Goal: Obtain resource: Download file/media

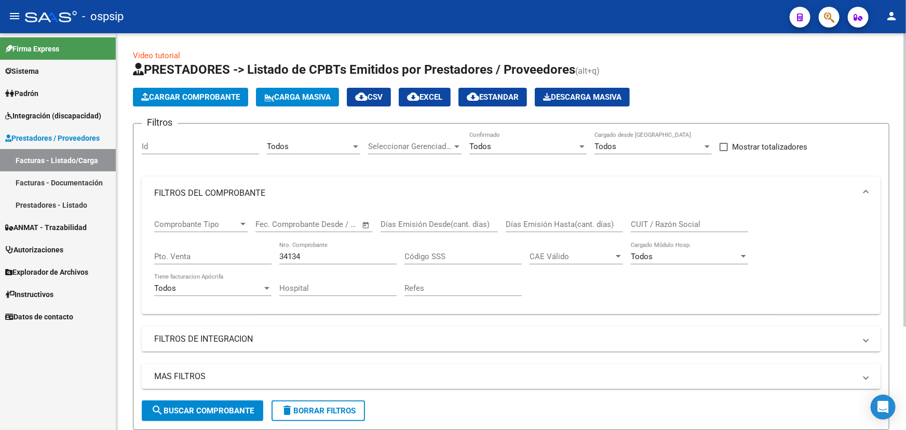
scroll to position [140, 0]
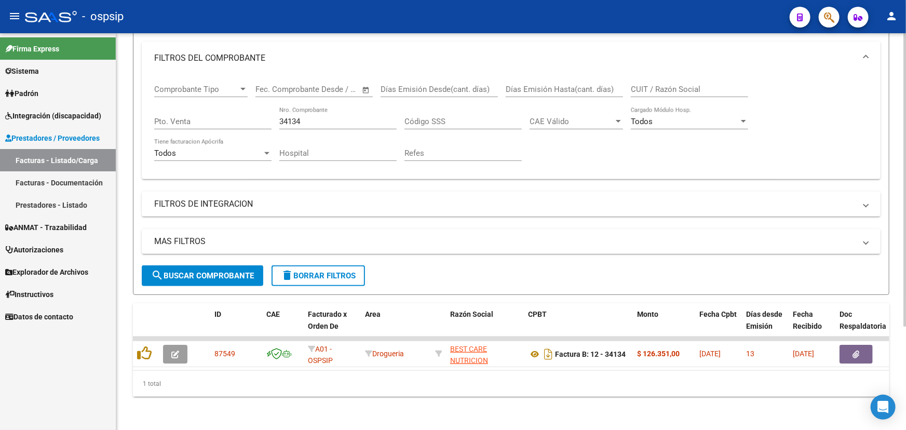
click at [295, 117] on input "34134" at bounding box center [337, 121] width 117 height 9
click at [294, 117] on input "34134" at bounding box center [337, 121] width 117 height 9
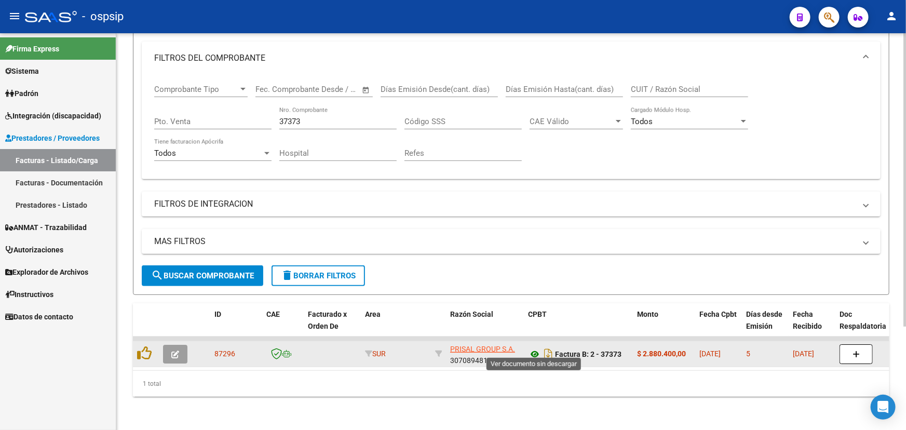
click at [533, 348] on icon at bounding box center [534, 354] width 13 height 12
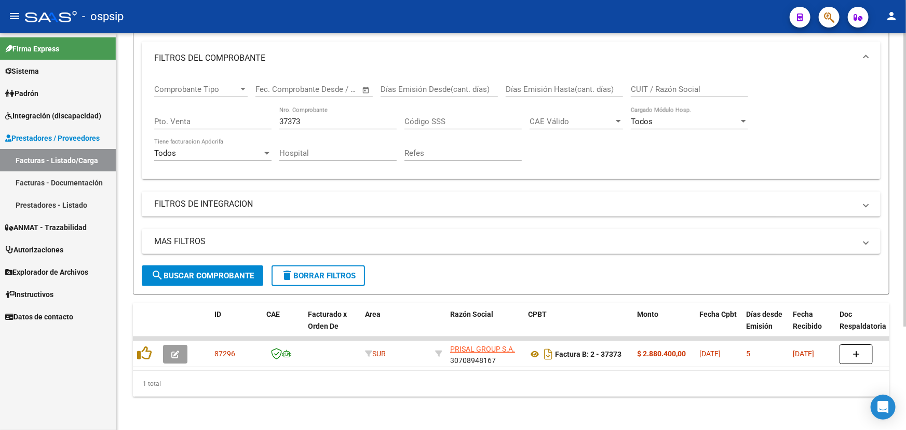
click at [327, 109] on div "37373 Nro. Comprobante" at bounding box center [337, 118] width 117 height 22
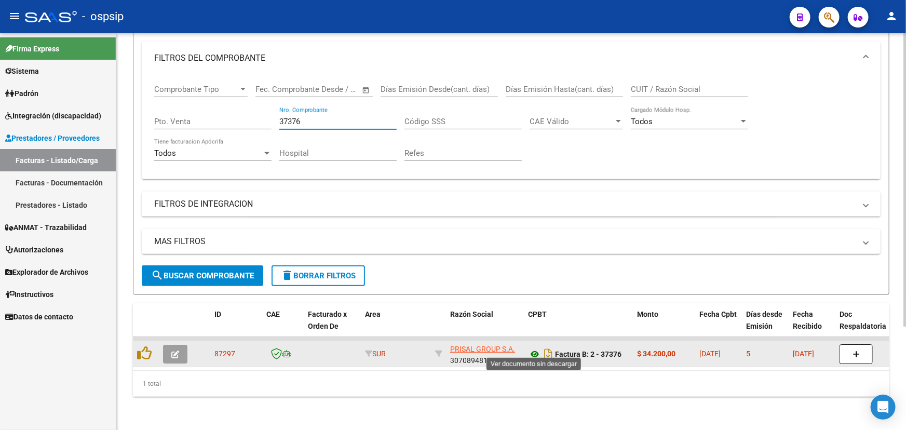
click at [533, 348] on icon at bounding box center [534, 354] width 13 height 12
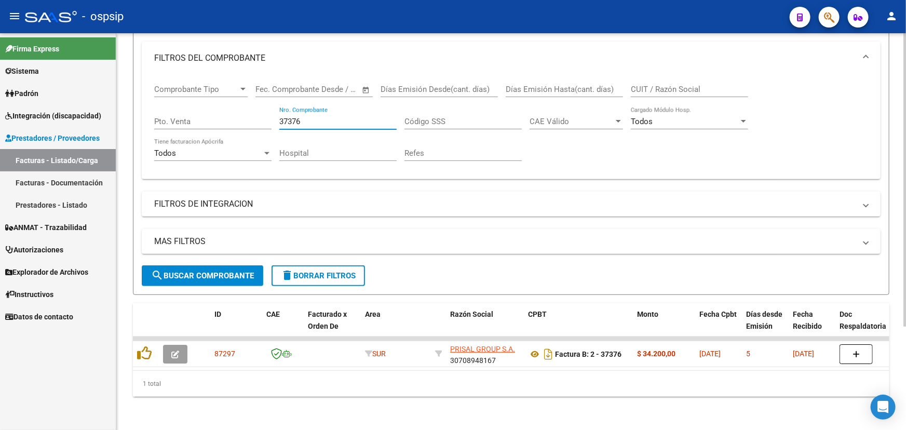
click at [302, 117] on input "37376" at bounding box center [337, 121] width 117 height 9
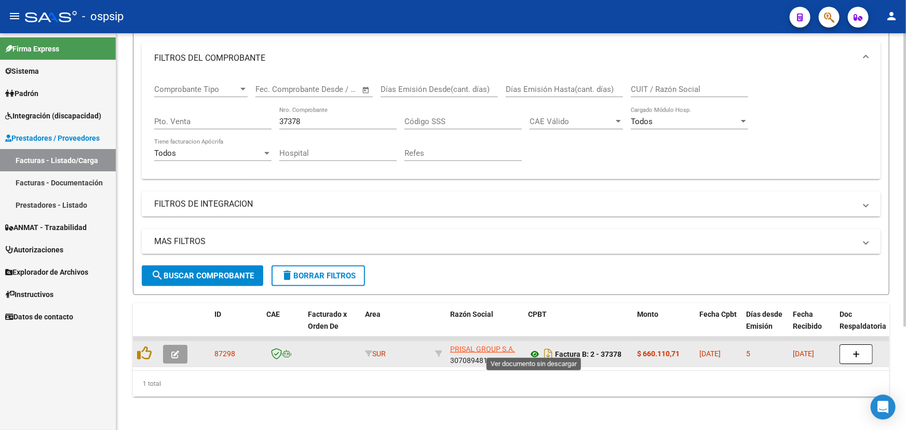
click at [531, 348] on icon at bounding box center [534, 354] width 13 height 12
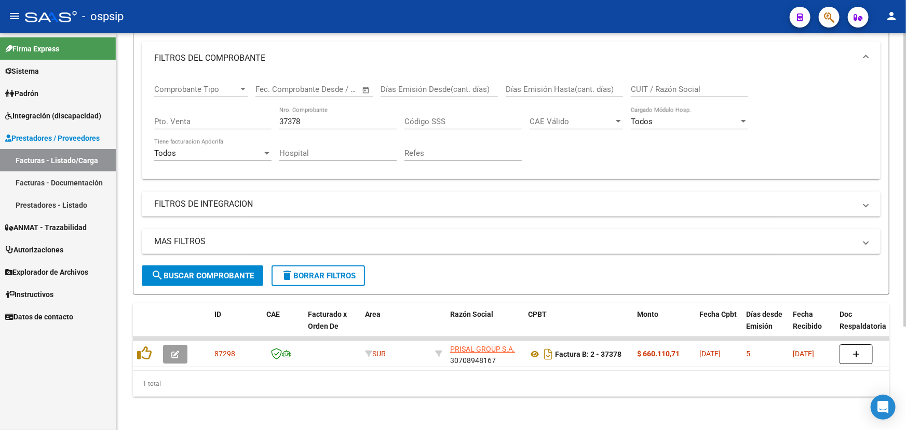
click at [291, 117] on input "37378" at bounding box center [337, 121] width 117 height 9
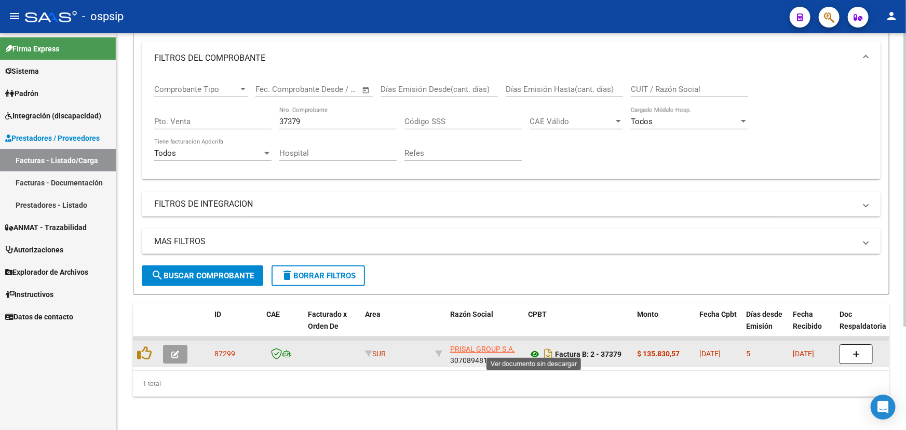
click at [533, 349] on icon at bounding box center [534, 354] width 13 height 12
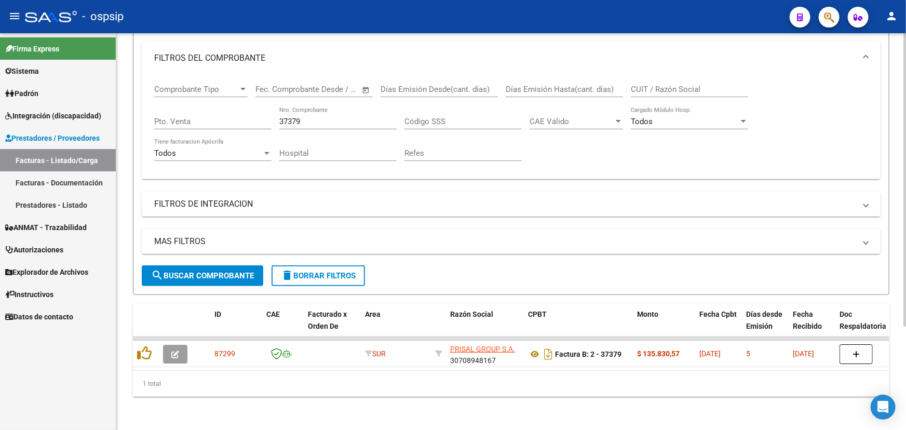
click at [308, 117] on input "37379" at bounding box center [337, 121] width 117 height 9
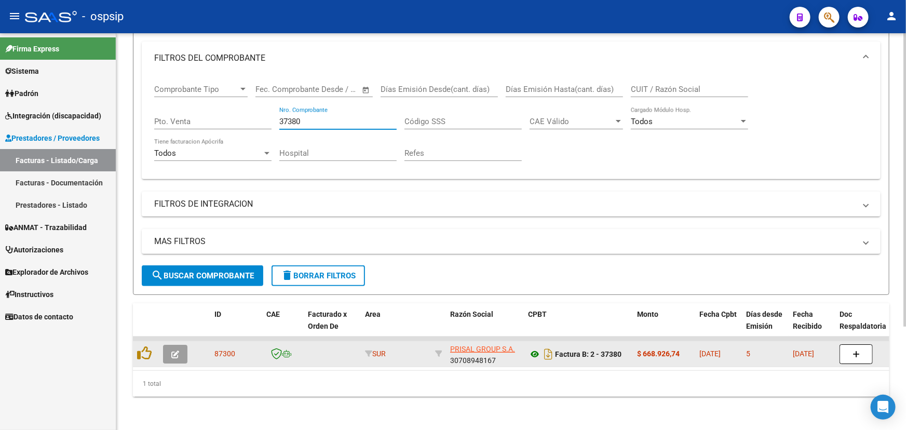
type input "37380"
click at [533, 348] on icon at bounding box center [534, 354] width 13 height 12
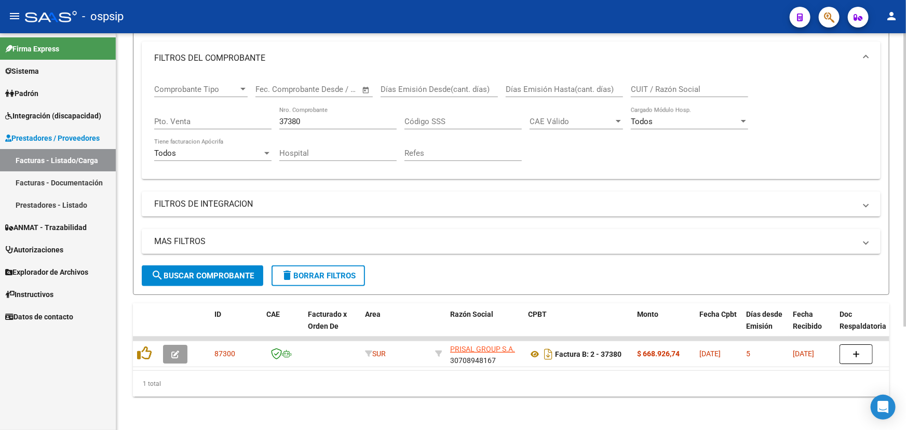
click at [295, 117] on input "37380" at bounding box center [337, 121] width 117 height 9
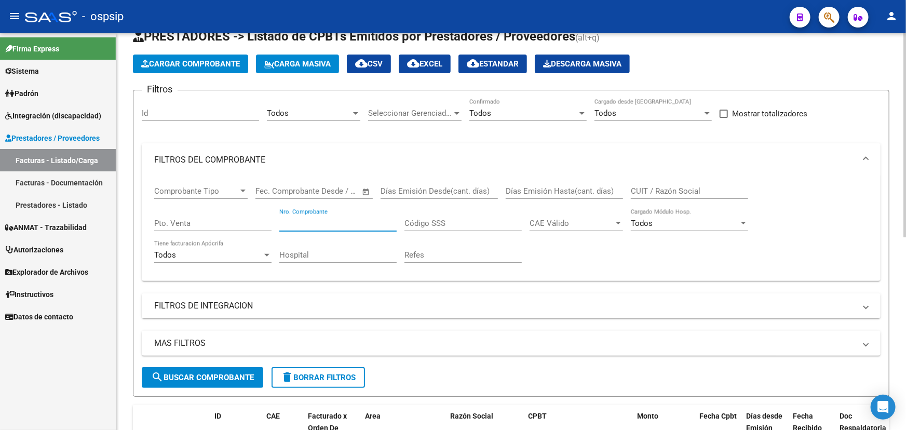
scroll to position [0, 0]
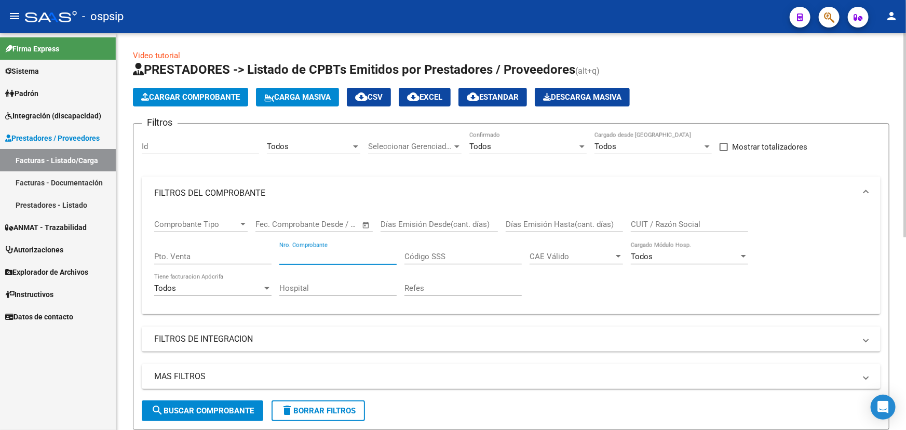
click at [314, 140] on div "Todos Area" at bounding box center [313, 143] width 93 height 22
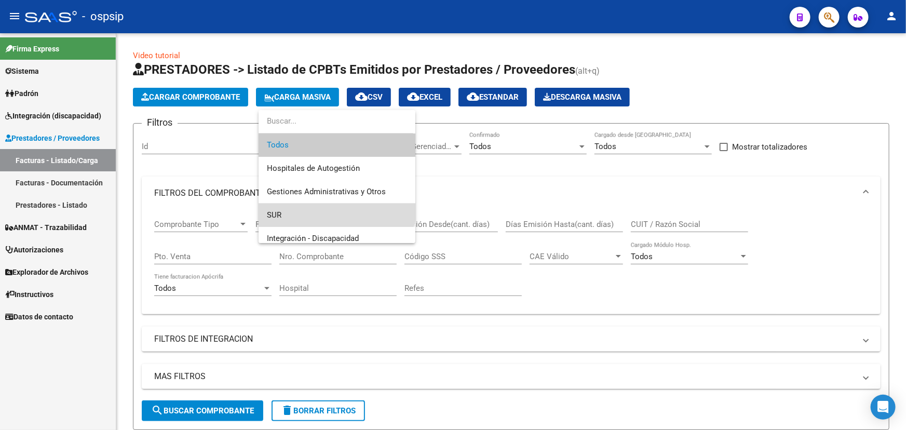
click at [306, 213] on span "SUR" at bounding box center [337, 215] width 140 height 23
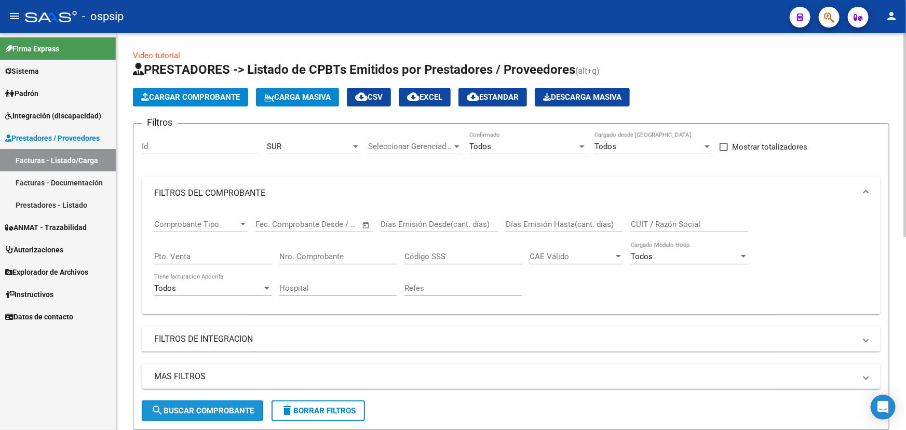
click at [237, 409] on span "search Buscar Comprobante" at bounding box center [202, 410] width 103 height 9
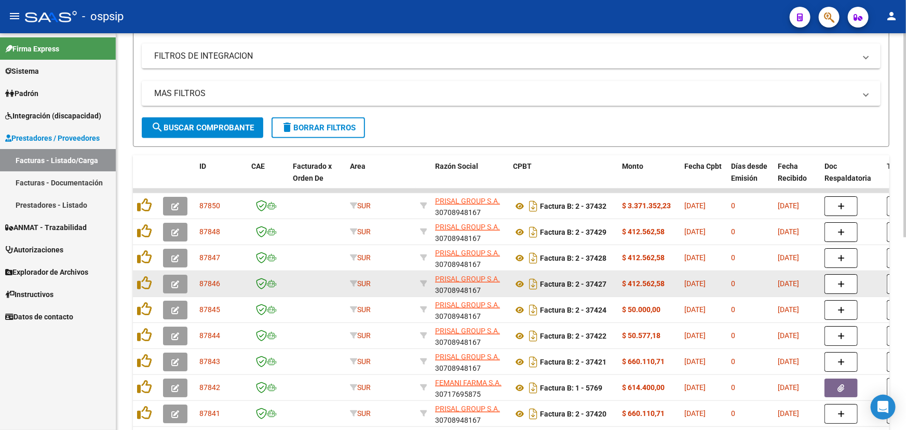
scroll to position [330, 0]
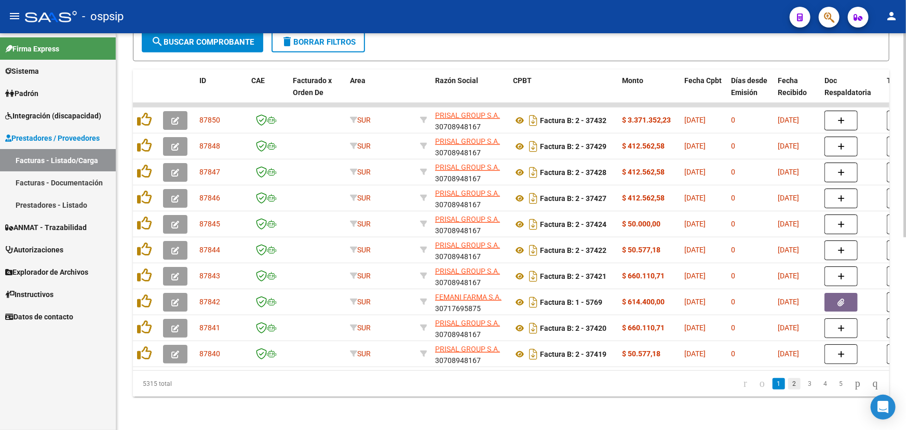
click at [788, 384] on link "2" at bounding box center [794, 383] width 12 height 11
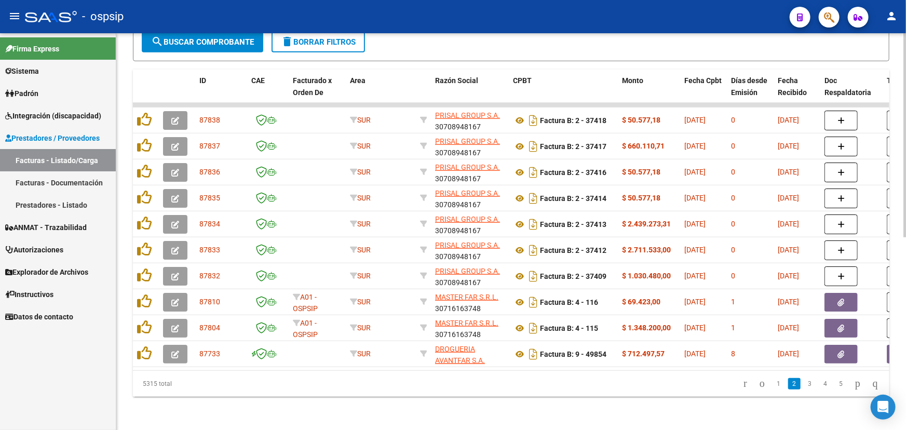
scroll to position [374, 0]
click at [804, 385] on link "3" at bounding box center [810, 383] width 12 height 11
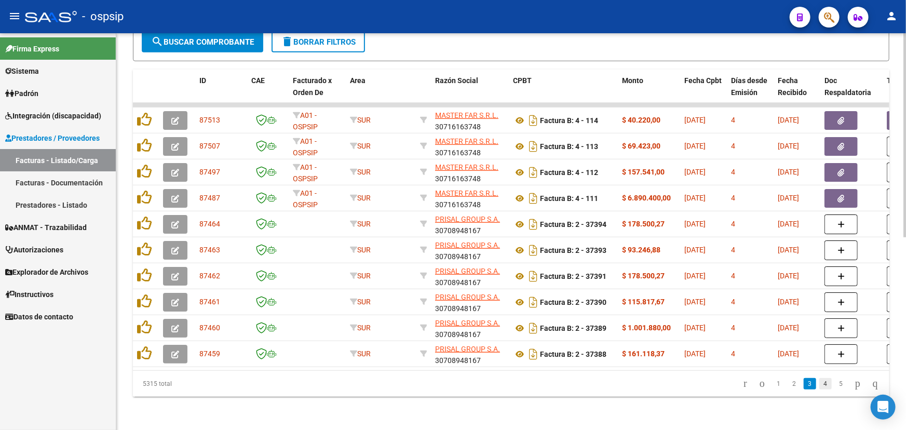
click at [819, 387] on link "4" at bounding box center [825, 383] width 12 height 11
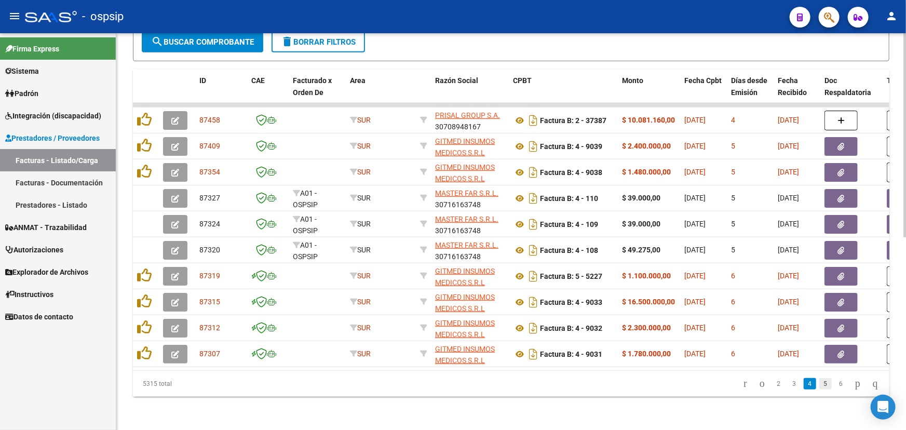
click at [820, 387] on link "5" at bounding box center [825, 383] width 12 height 11
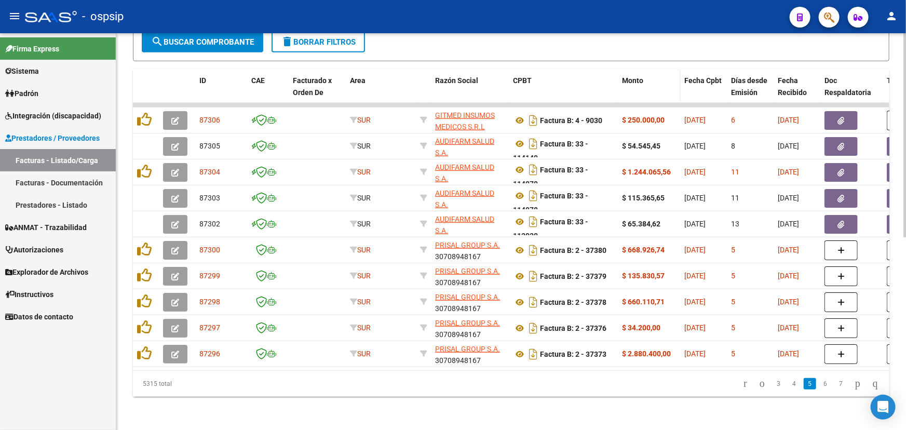
drag, startPoint x: 615, startPoint y: 83, endPoint x: 644, endPoint y: 83, distance: 29.1
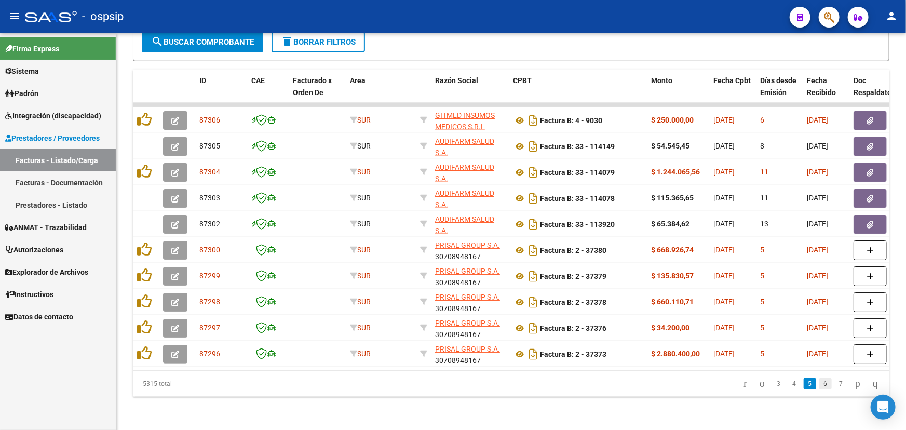
click at [820, 384] on link "6" at bounding box center [825, 383] width 12 height 11
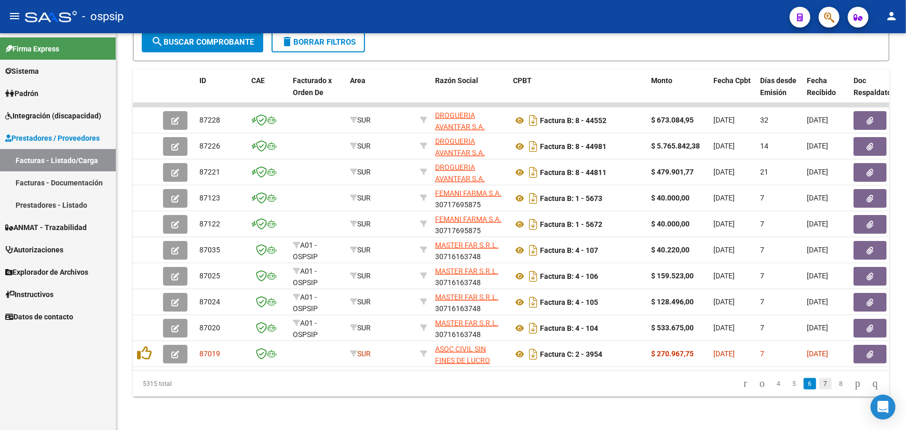
click at [820, 386] on link "7" at bounding box center [825, 383] width 12 height 11
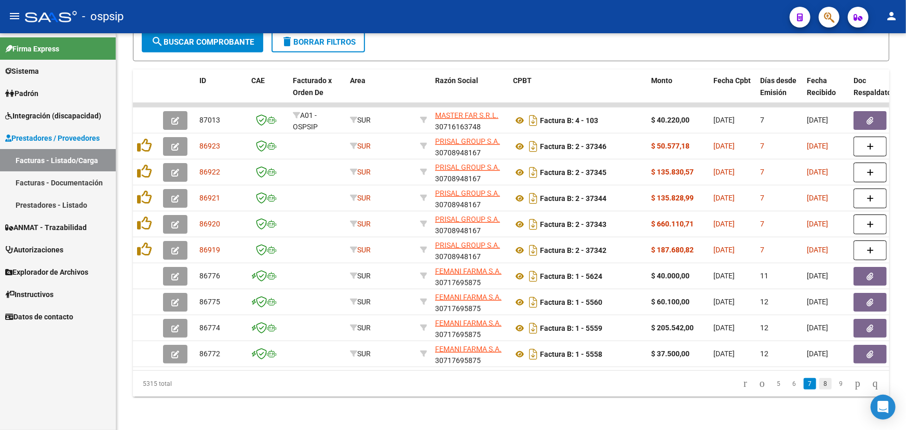
click at [820, 385] on link "8" at bounding box center [825, 383] width 12 height 11
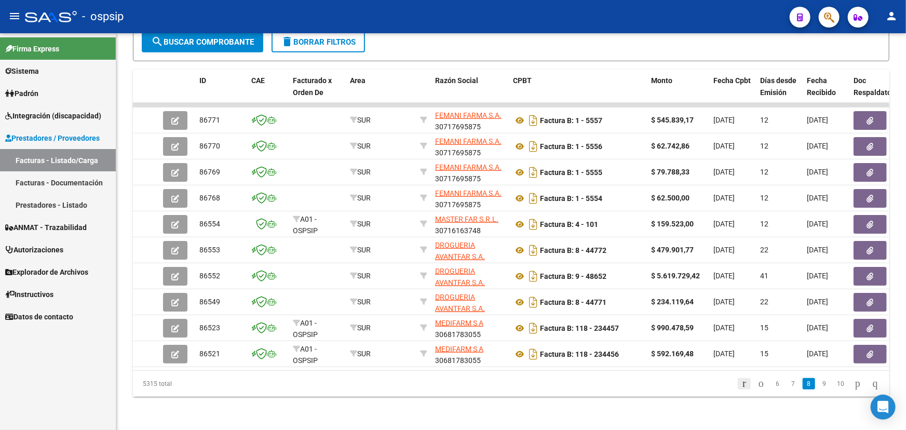
click at [741, 385] on icon "go to first page" at bounding box center [744, 383] width 7 height 12
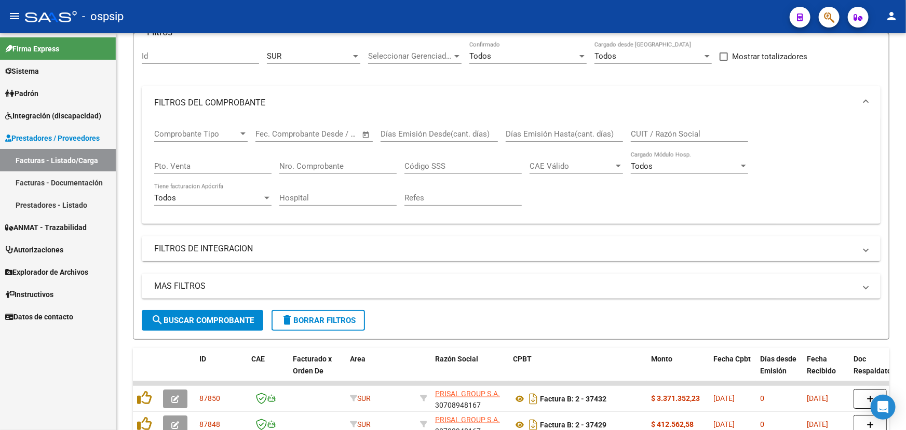
scroll to position [0, 0]
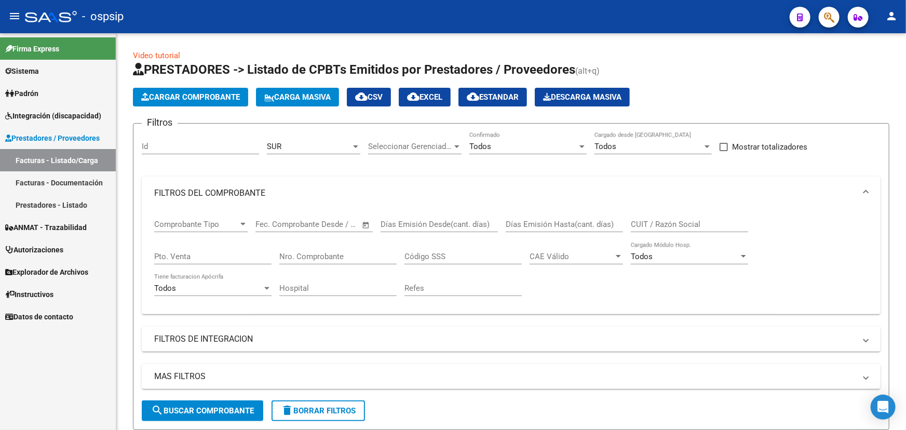
click at [297, 140] on div "SUR Area" at bounding box center [313, 143] width 93 height 22
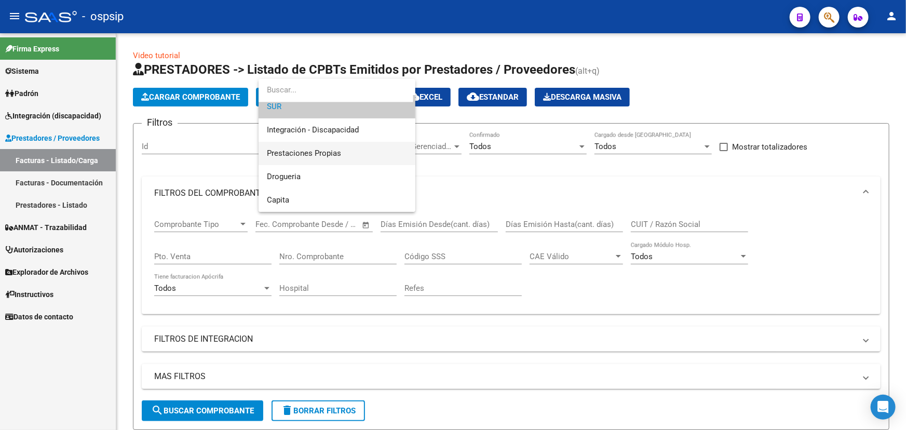
scroll to position [86, 0]
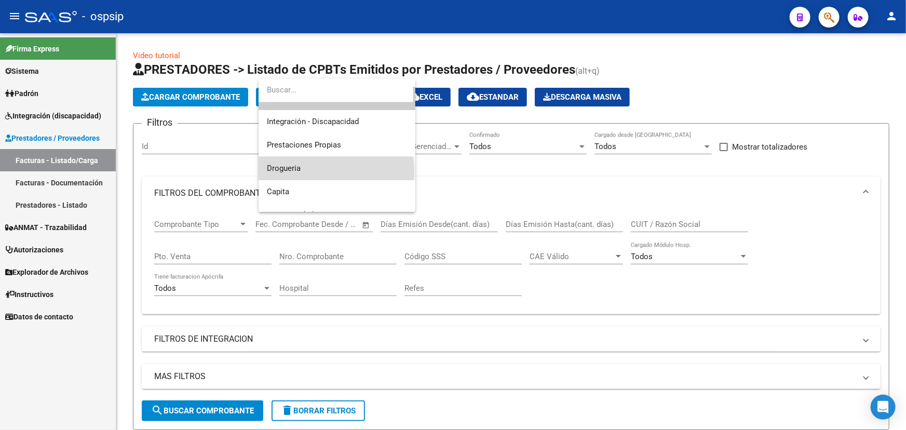
click at [312, 171] on span "Drogueria" at bounding box center [337, 168] width 140 height 23
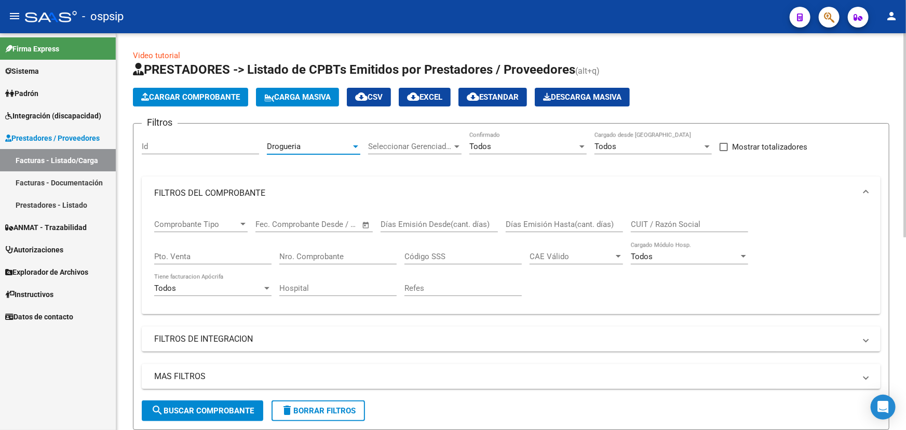
drag, startPoint x: 219, startPoint y: 406, endPoint x: 322, endPoint y: 391, distance: 104.4
click at [220, 406] on span "search Buscar Comprobante" at bounding box center [202, 410] width 103 height 9
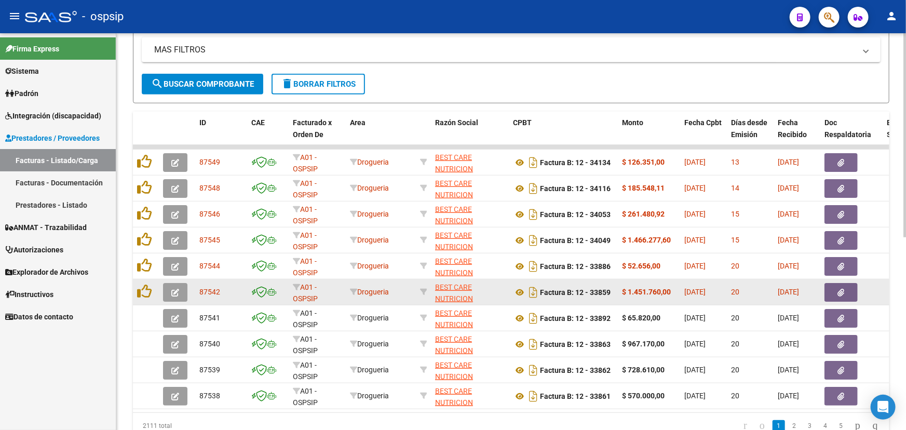
scroll to position [330, 0]
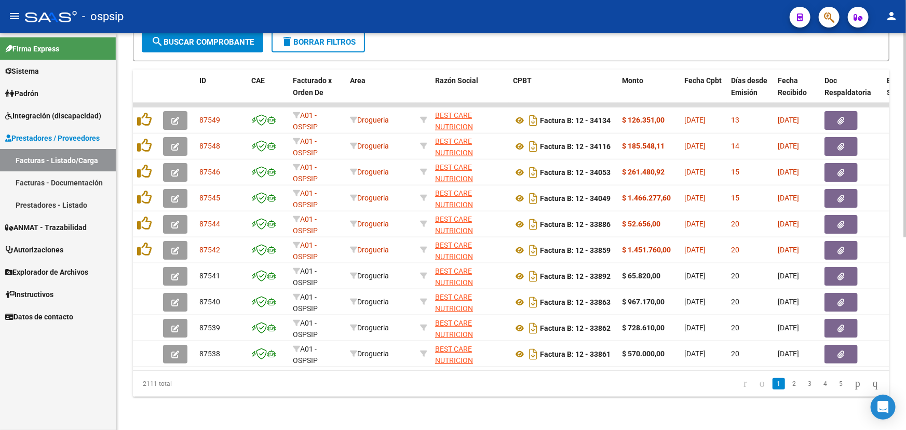
click at [788, 382] on link "2" at bounding box center [794, 383] width 12 height 11
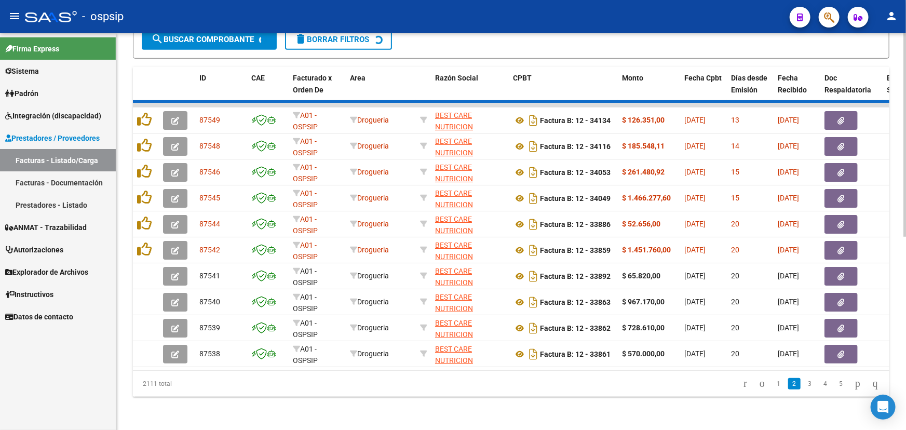
scroll to position [374, 0]
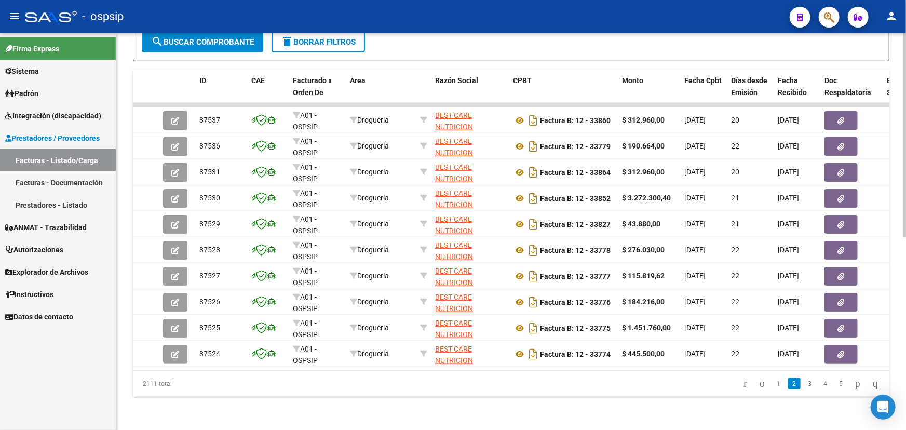
click at [804, 388] on link "3" at bounding box center [810, 383] width 12 height 11
click at [819, 384] on link "4" at bounding box center [825, 383] width 12 height 11
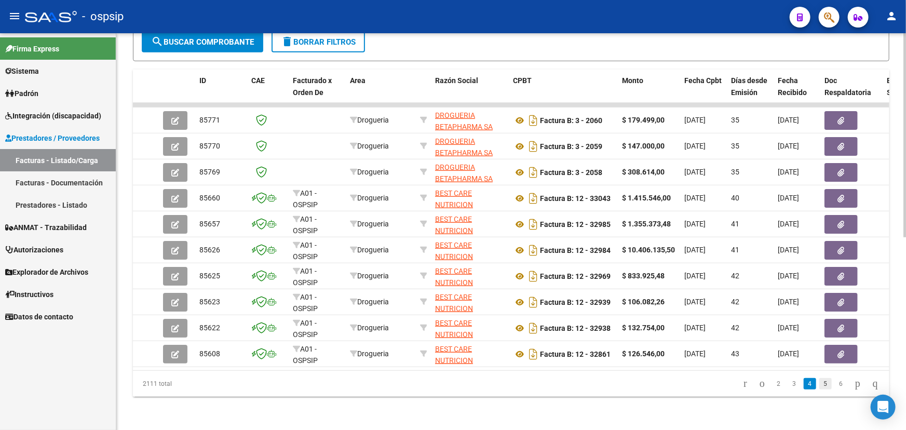
click at [819, 385] on link "5" at bounding box center [825, 383] width 12 height 11
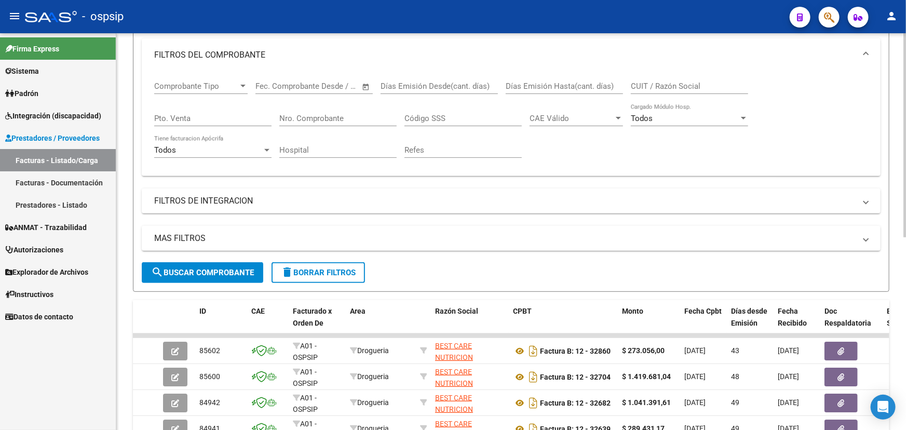
scroll to position [0, 0]
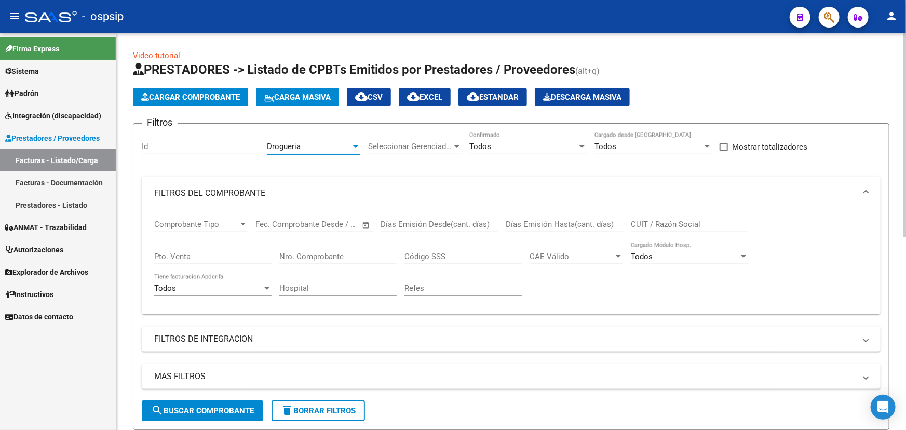
click at [299, 146] on span "Drogueria" at bounding box center [284, 146] width 34 height 9
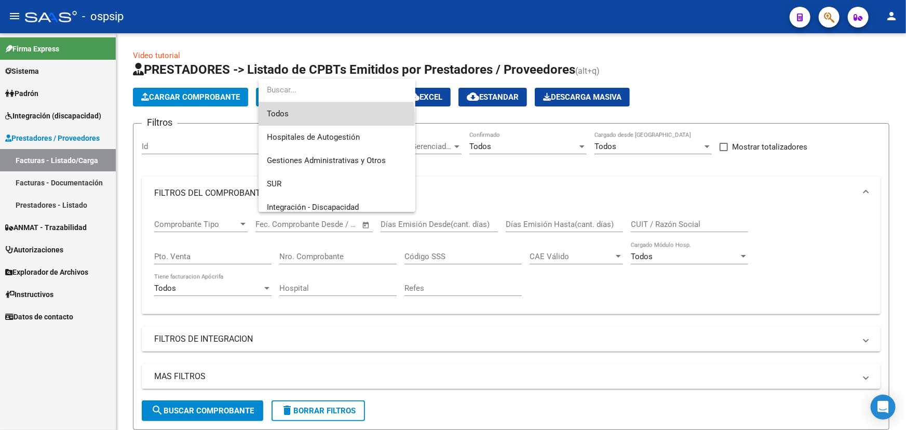
click at [317, 119] on span "Todos" at bounding box center [337, 113] width 140 height 23
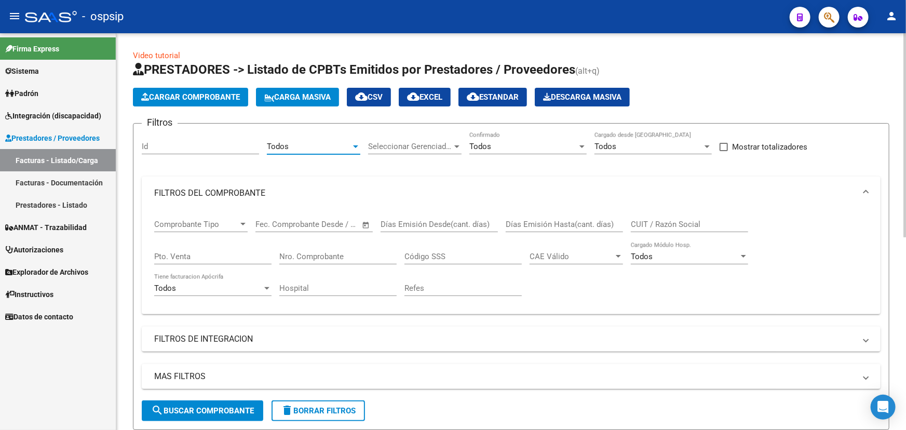
click at [227, 406] on span "search Buscar Comprobante" at bounding box center [202, 410] width 103 height 9
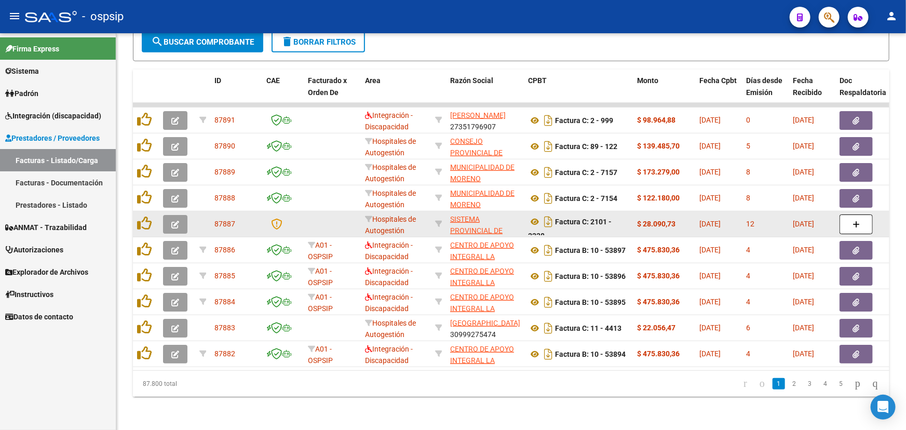
scroll to position [374, 0]
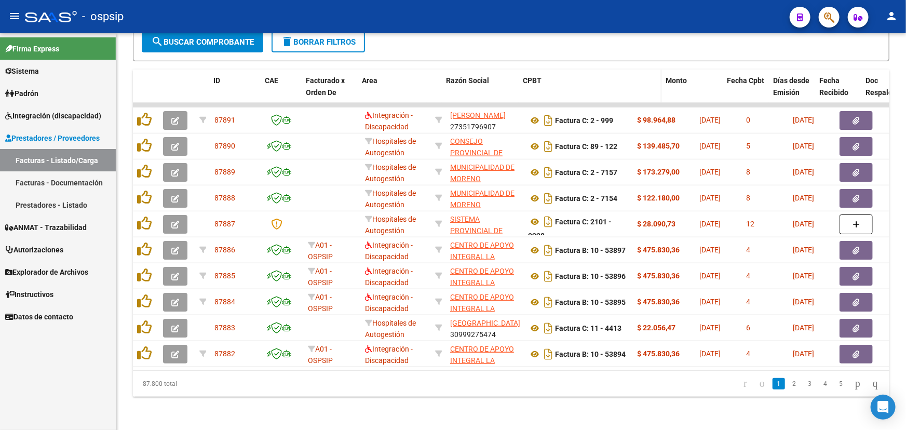
drag, startPoint x: 628, startPoint y: 78, endPoint x: 659, endPoint y: 78, distance: 30.6
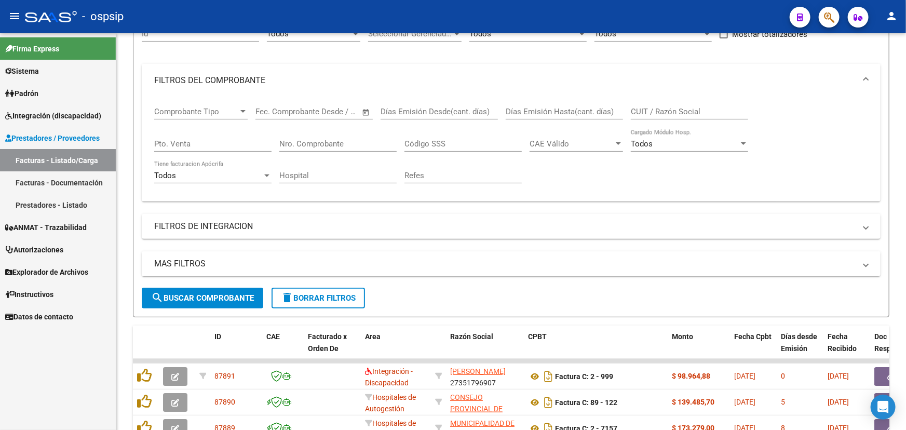
scroll to position [90, 0]
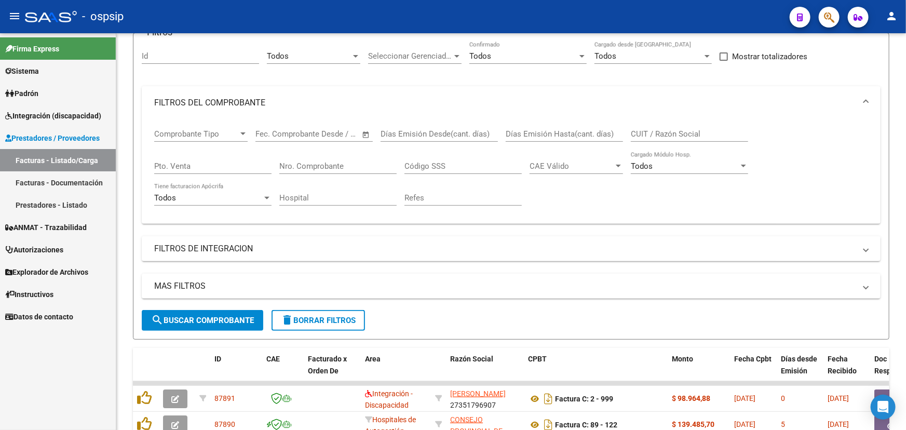
click at [264, 194] on div at bounding box center [266, 198] width 9 height 8
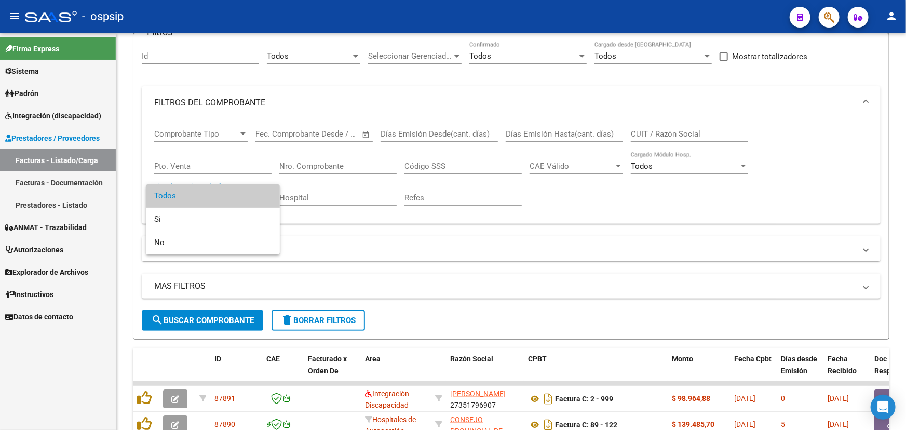
click at [264, 194] on span "Todos" at bounding box center [212, 195] width 117 height 23
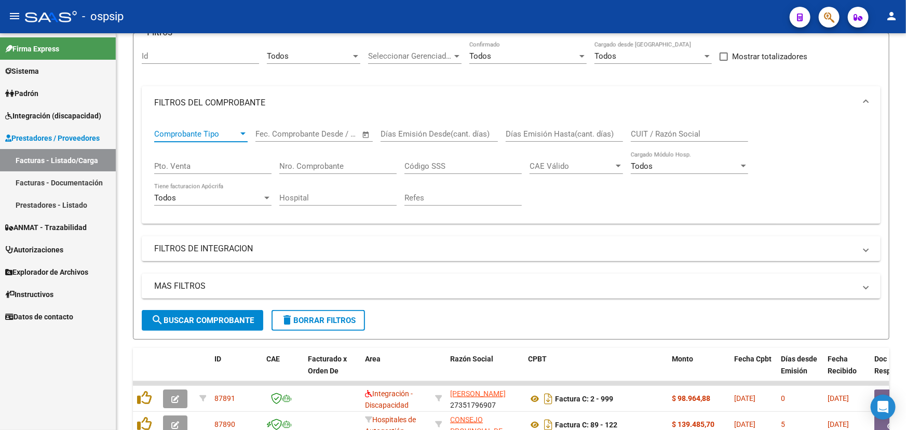
click at [239, 133] on div at bounding box center [242, 134] width 9 height 8
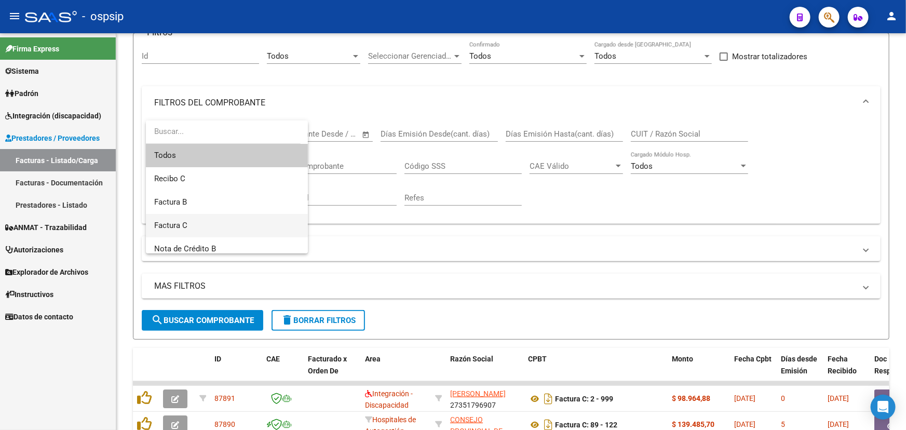
scroll to position [47, 0]
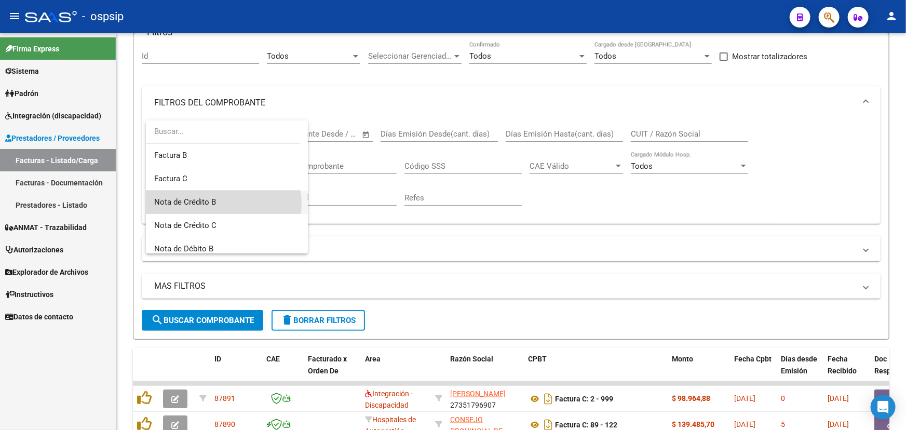
click at [223, 203] on span "Nota de Crédito B" at bounding box center [226, 202] width 145 height 23
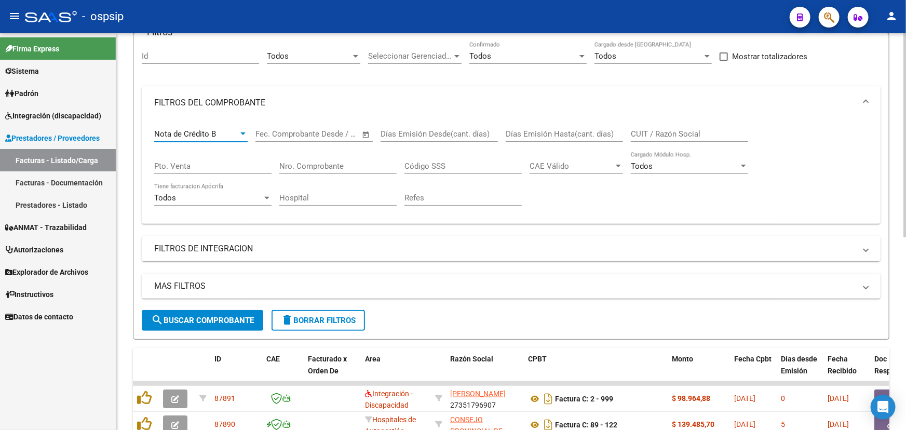
click at [219, 316] on span "search Buscar Comprobante" at bounding box center [202, 320] width 103 height 9
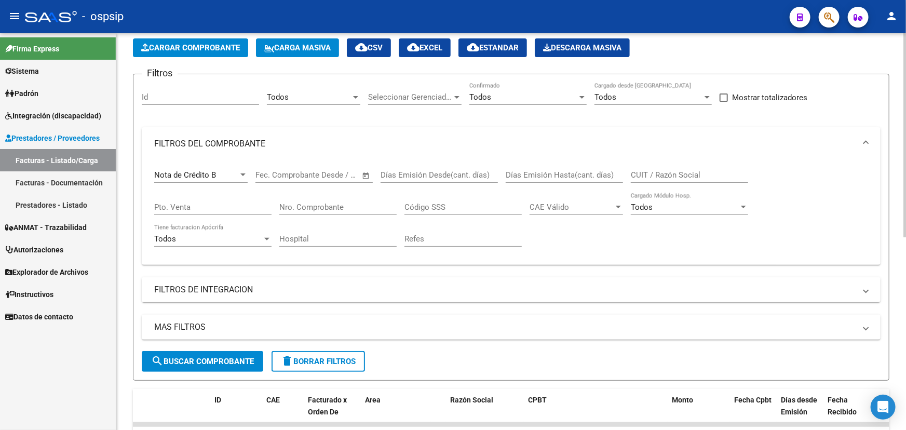
scroll to position [0, 0]
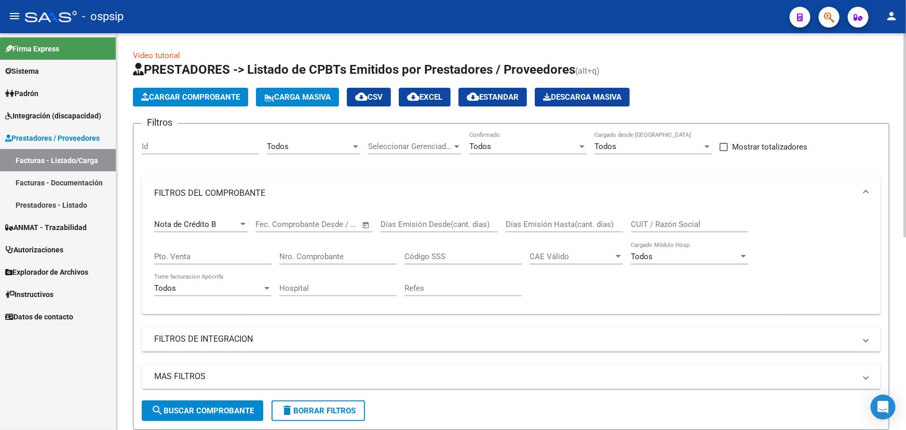
click at [226, 223] on div "Nota de Crédito B" at bounding box center [196, 224] width 84 height 9
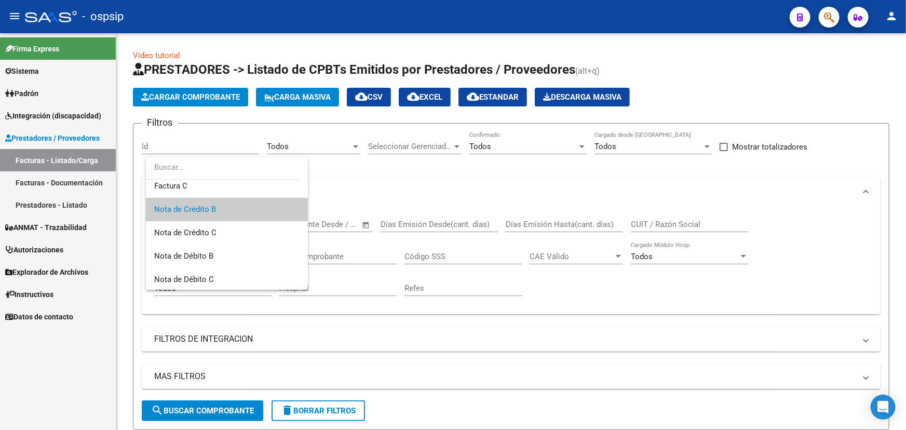
scroll to position [74, 0]
click at [220, 228] on span "Nota de Crédito C" at bounding box center [226, 234] width 145 height 23
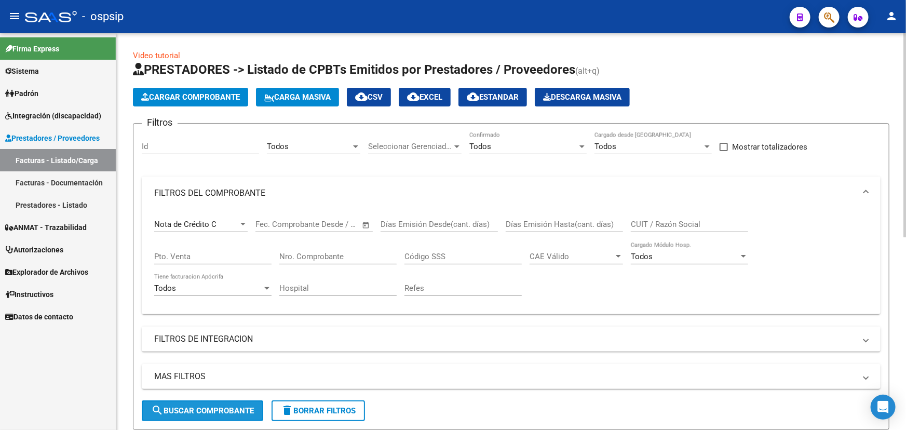
click at [227, 407] on span "search Buscar Comprobante" at bounding box center [202, 410] width 103 height 9
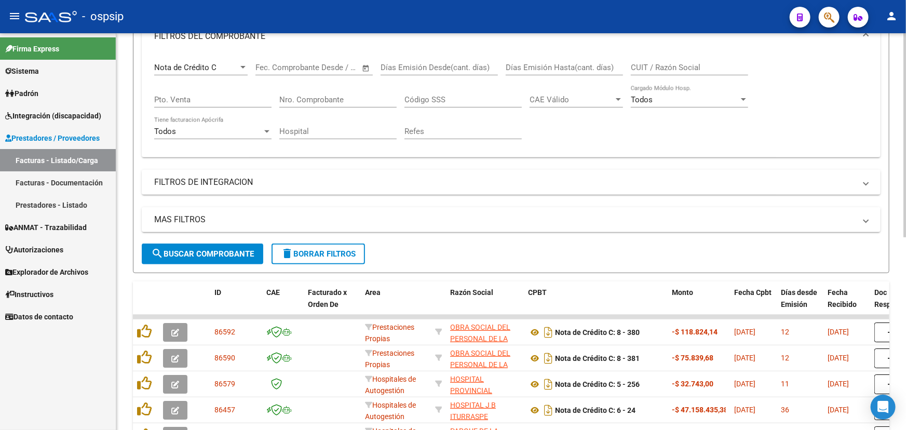
scroll to position [90, 0]
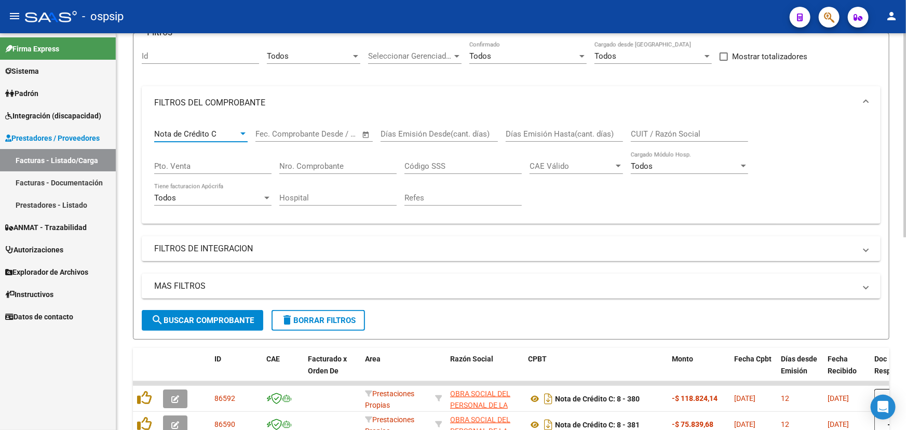
click at [221, 136] on div "Nota de Crédito C" at bounding box center [196, 133] width 84 height 9
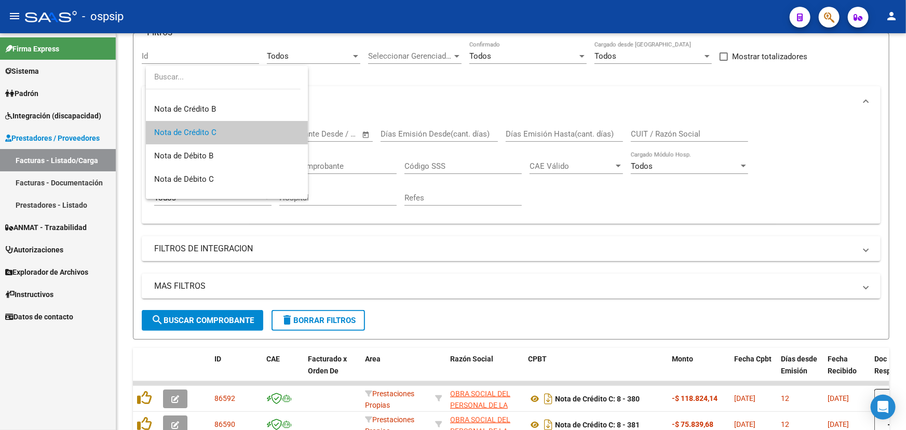
scroll to position [0, 0]
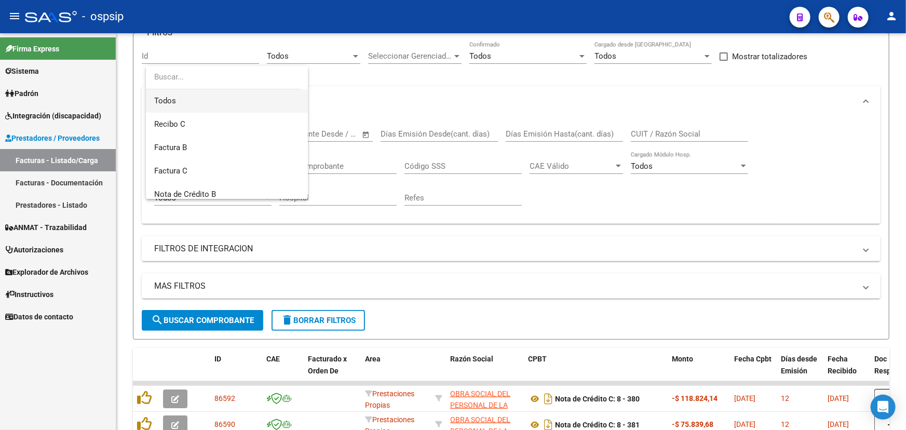
click at [240, 100] on span "Todos" at bounding box center [226, 100] width 145 height 23
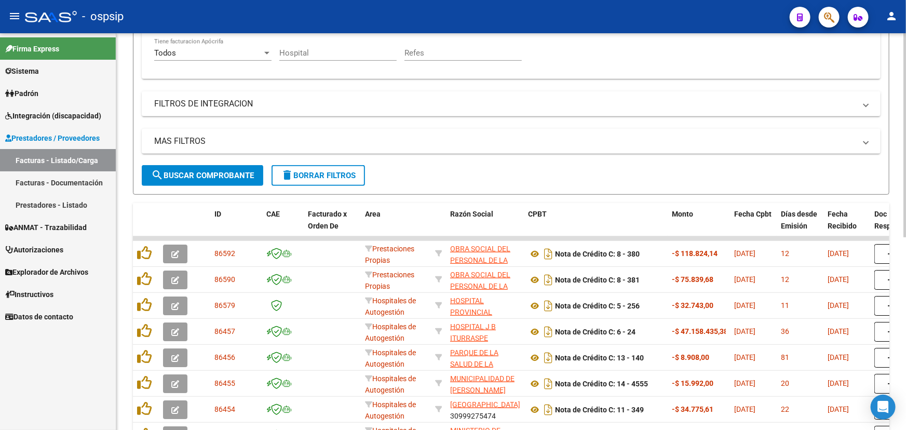
scroll to position [279, 0]
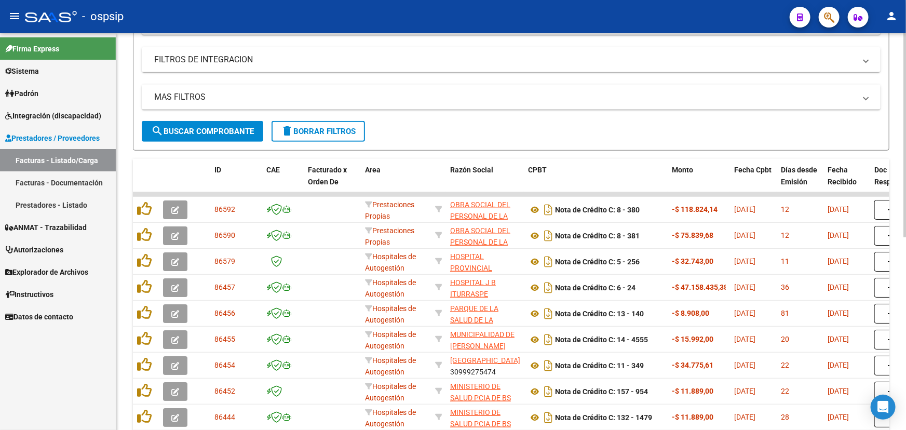
click at [218, 124] on button "search Buscar Comprobante" at bounding box center [202, 131] width 121 height 21
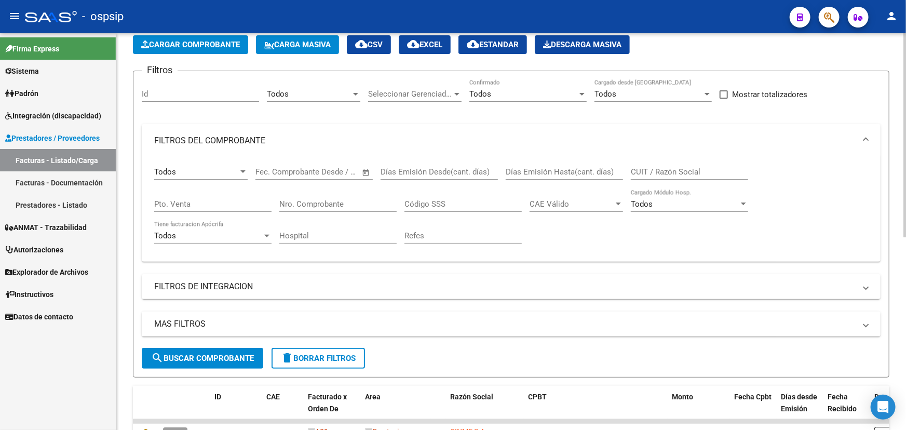
scroll to position [43, 0]
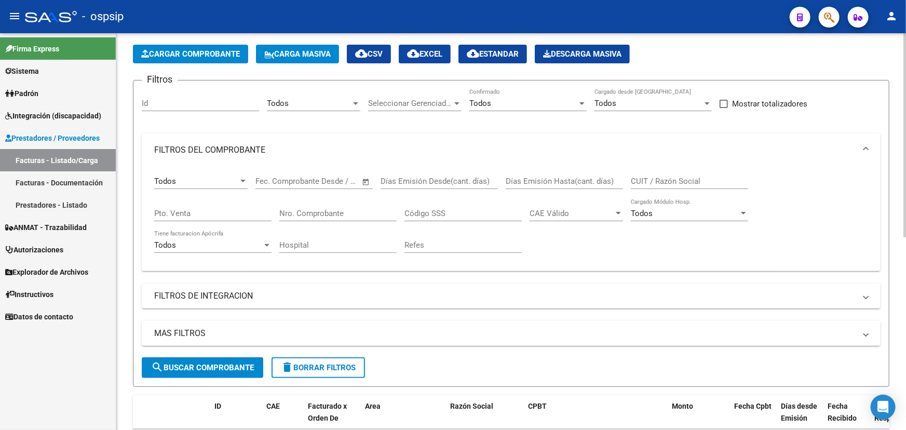
click at [222, 172] on div "Todos Comprobante Tipo" at bounding box center [200, 178] width 93 height 22
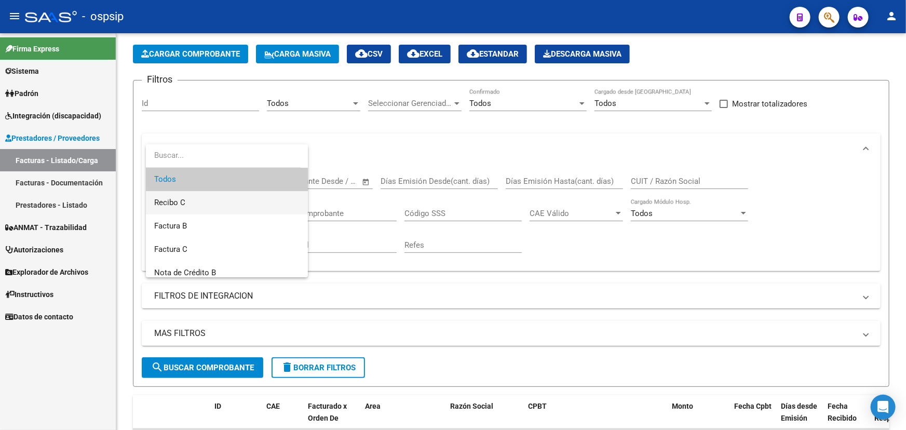
scroll to position [47, 0]
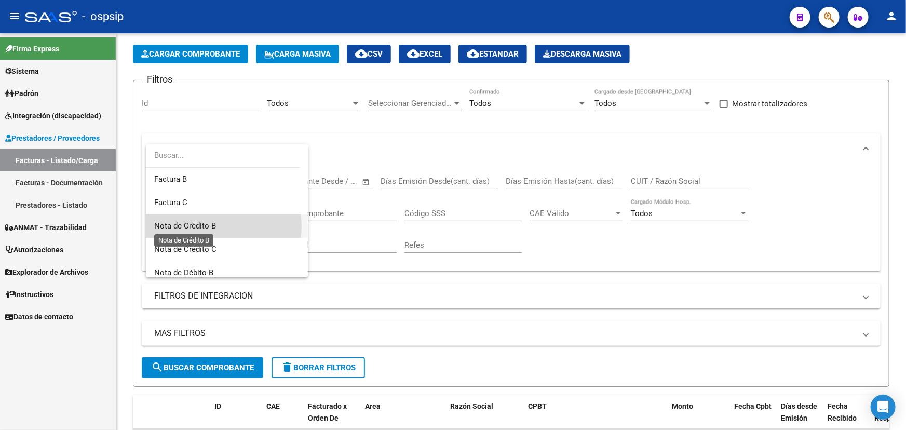
click at [214, 225] on span "Nota de Crédito B" at bounding box center [185, 225] width 62 height 9
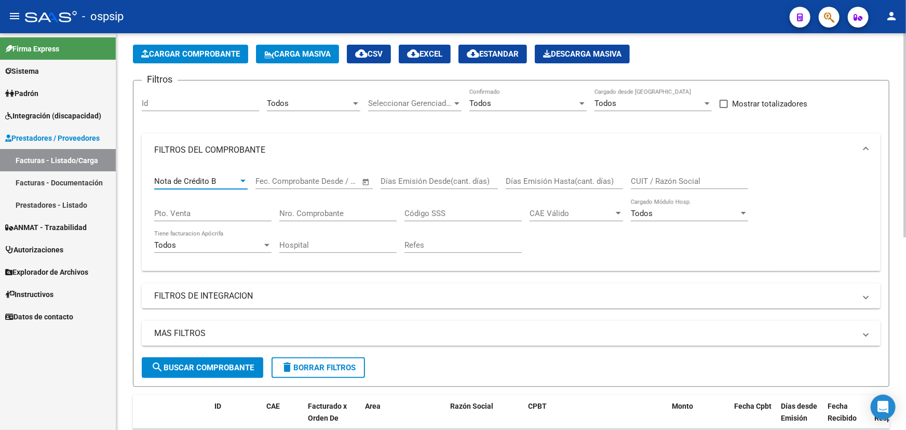
click at [218, 366] on span "search Buscar Comprobante" at bounding box center [202, 367] width 103 height 9
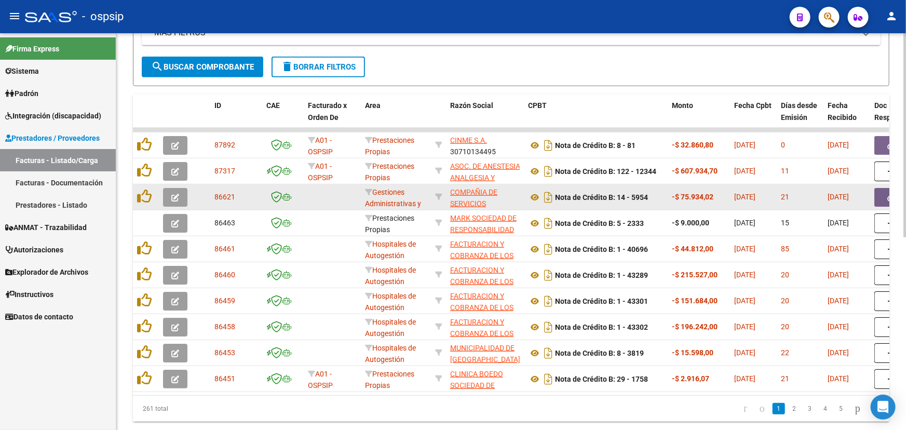
scroll to position [374, 0]
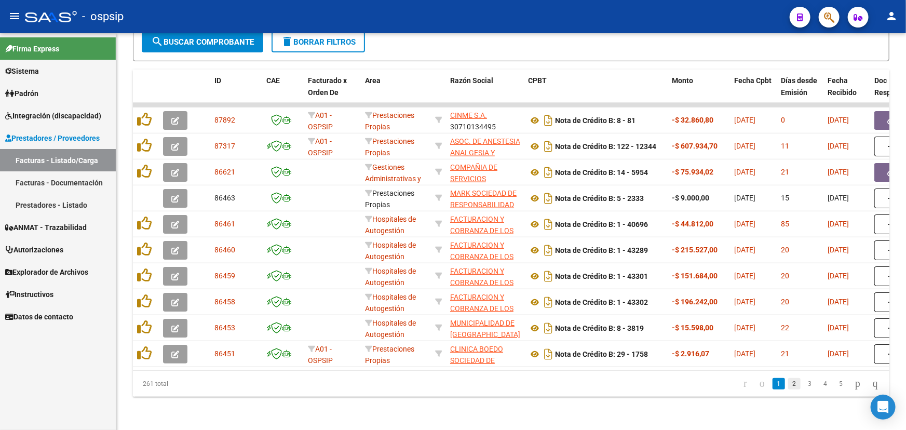
click at [788, 384] on link "2" at bounding box center [794, 383] width 12 height 11
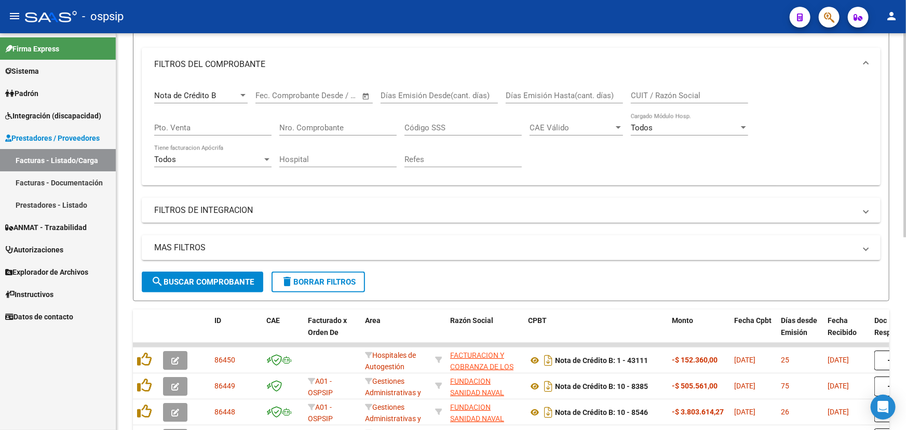
scroll to position [0, 0]
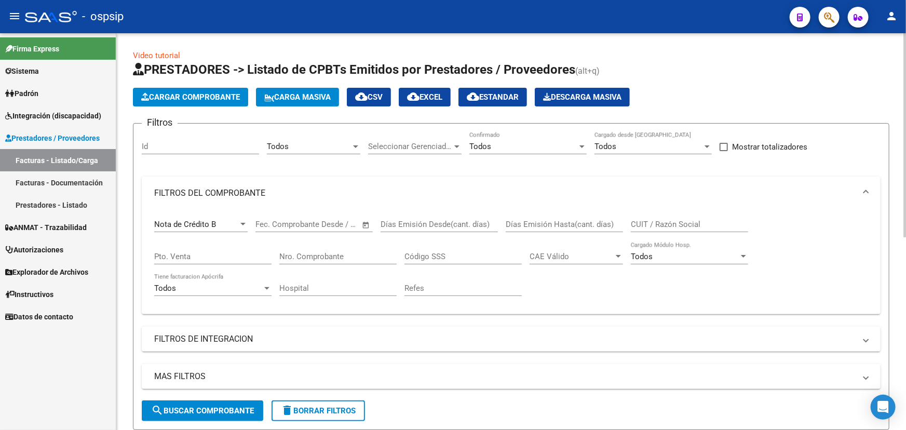
click at [240, 216] on div "Nota de Crédito B Comprobante Tipo" at bounding box center [200, 221] width 93 height 22
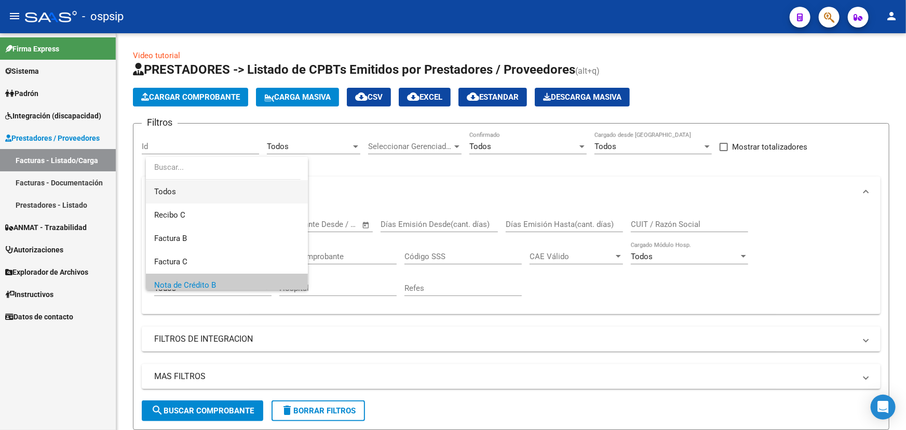
click at [245, 185] on span "Todos" at bounding box center [226, 191] width 145 height 23
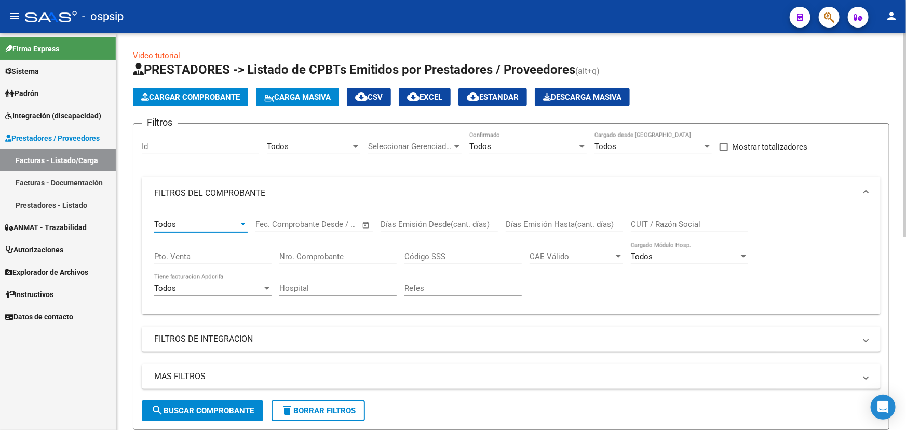
drag, startPoint x: 201, startPoint y: 407, endPoint x: 229, endPoint y: 402, distance: 27.8
click at [202, 407] on span "search Buscar Comprobante" at bounding box center [202, 410] width 103 height 9
drag, startPoint x: 312, startPoint y: 252, endPoint x: 337, endPoint y: 248, distance: 25.2
click at [313, 252] on input "Nro. Comprobante" at bounding box center [337, 256] width 117 height 9
type input "1243"
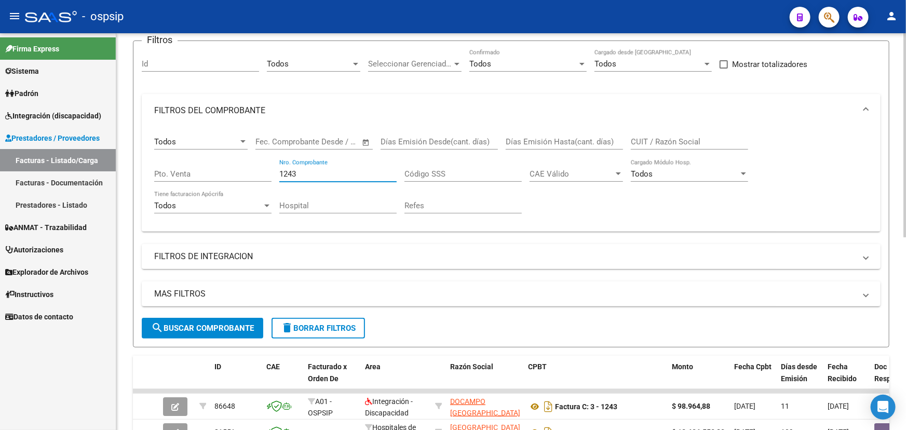
scroll to position [90, 0]
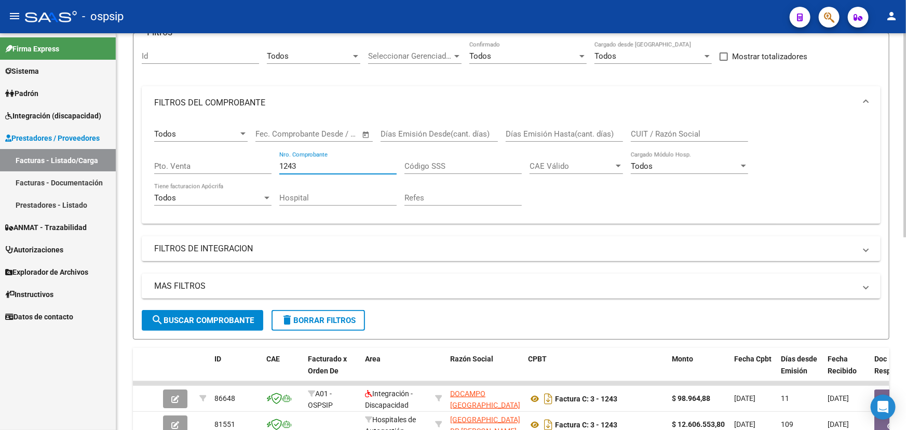
drag, startPoint x: 301, startPoint y: 163, endPoint x: 237, endPoint y: 151, distance: 64.4
click at [237, 151] on div "Todos Comprobante Tipo Start date – End date Fec. Comprobante Desde / Hasta Día…" at bounding box center [511, 167] width 714 height 96
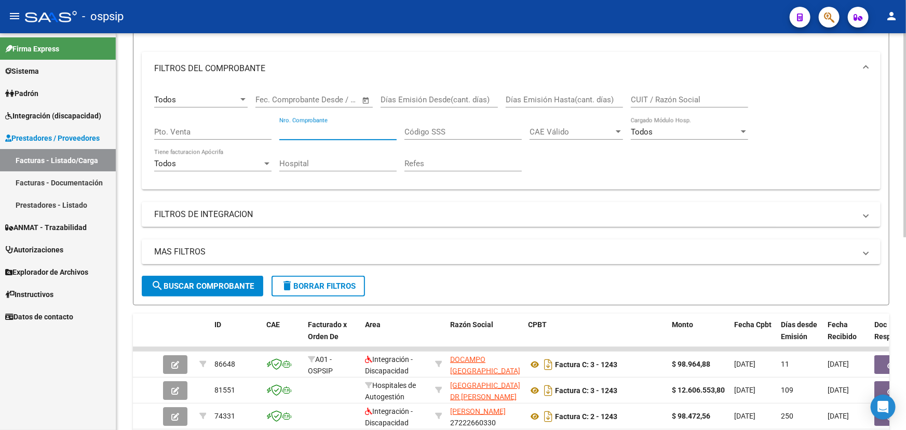
scroll to position [185, 0]
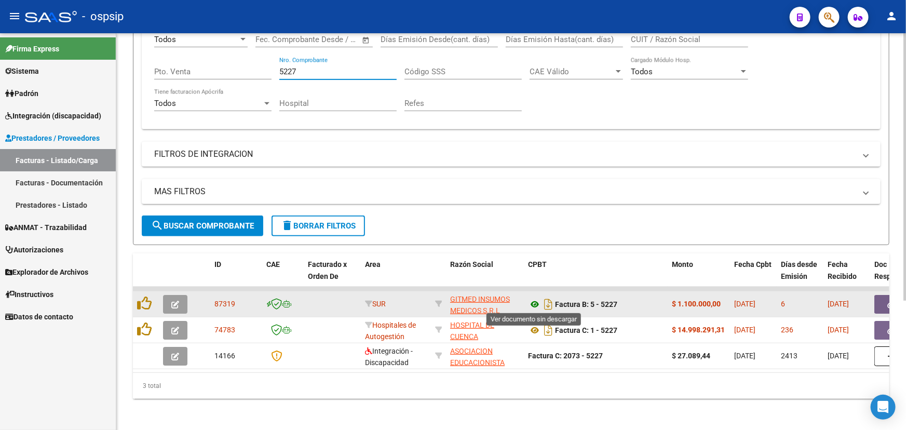
click at [533, 302] on icon at bounding box center [534, 304] width 13 height 12
click at [881, 296] on button "button" at bounding box center [890, 304] width 33 height 19
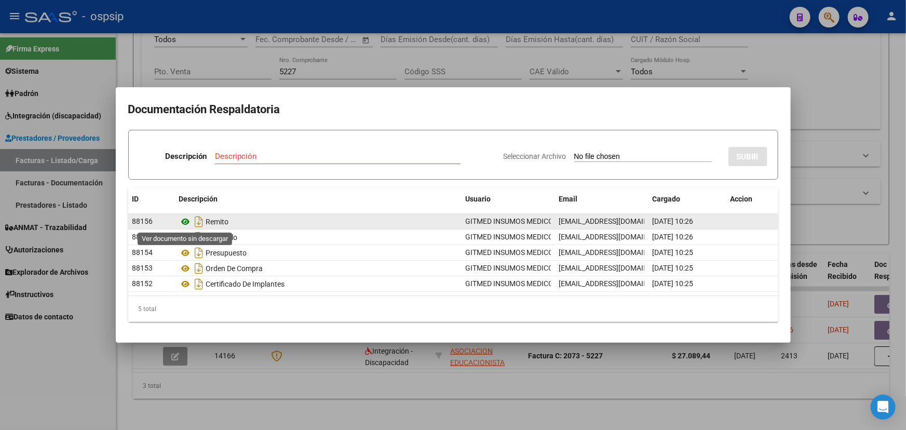
click at [182, 220] on icon at bounding box center [185, 221] width 13 height 12
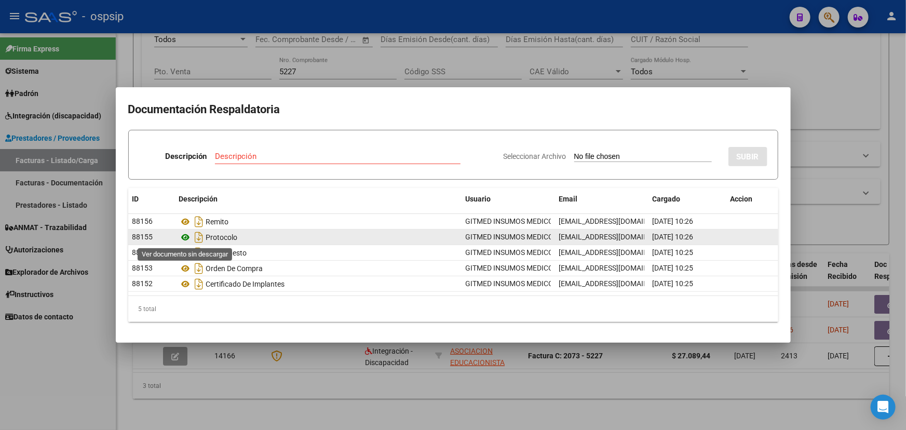
click at [187, 238] on icon at bounding box center [185, 237] width 13 height 12
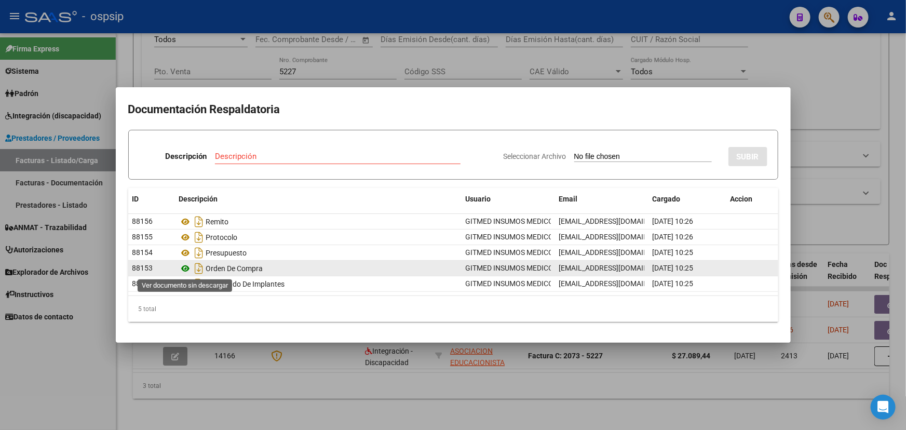
click at [186, 270] on icon at bounding box center [185, 268] width 13 height 12
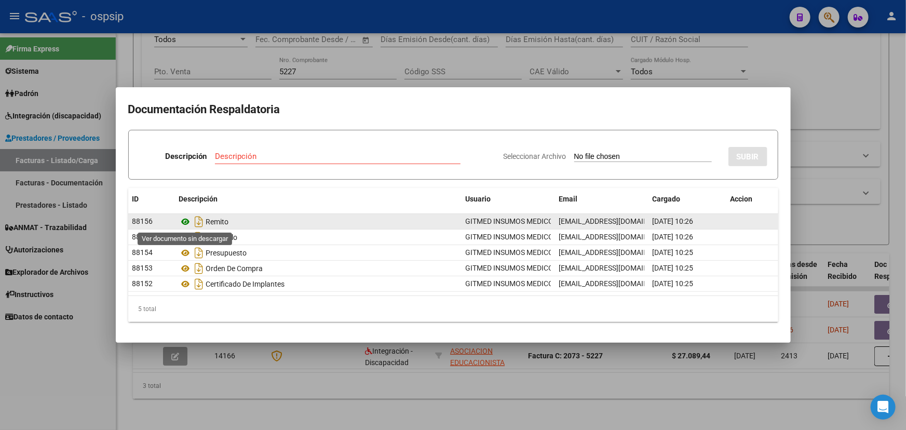
click at [187, 223] on icon at bounding box center [185, 221] width 13 height 12
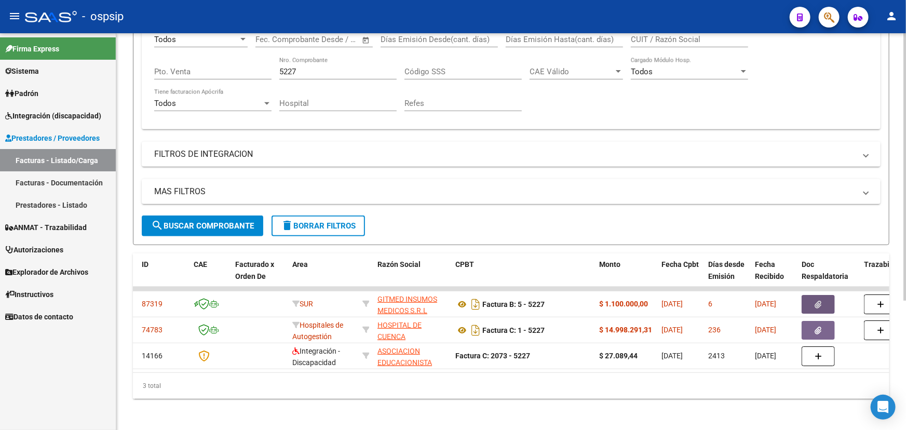
scroll to position [0, 0]
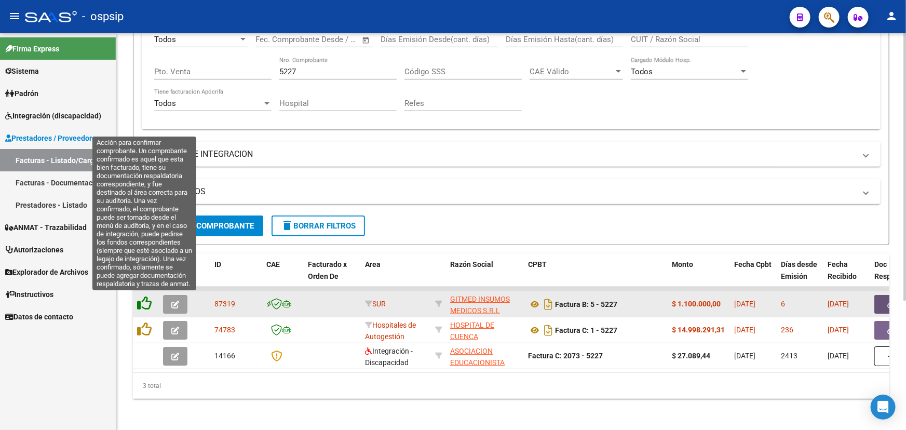
click at [147, 303] on icon at bounding box center [144, 303] width 15 height 15
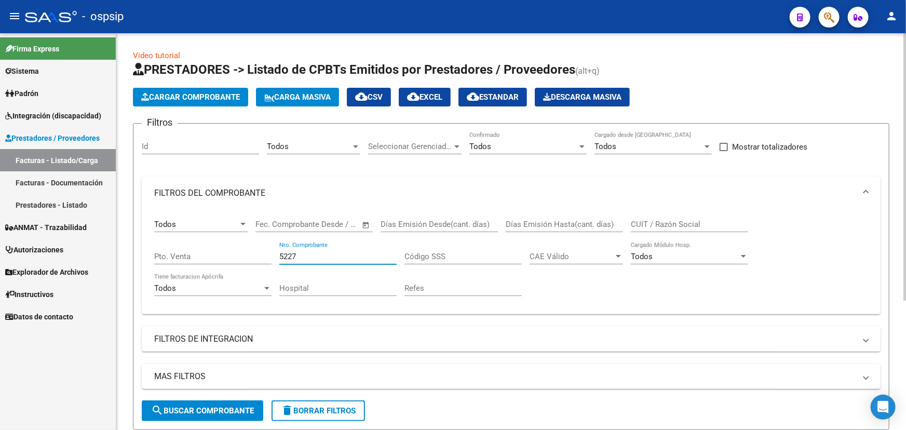
click at [287, 253] on input "5227" at bounding box center [337, 256] width 117 height 9
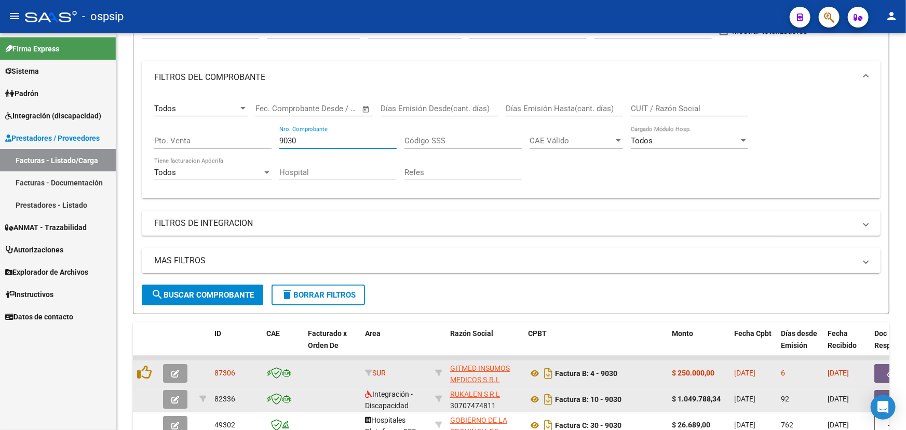
scroll to position [188, 0]
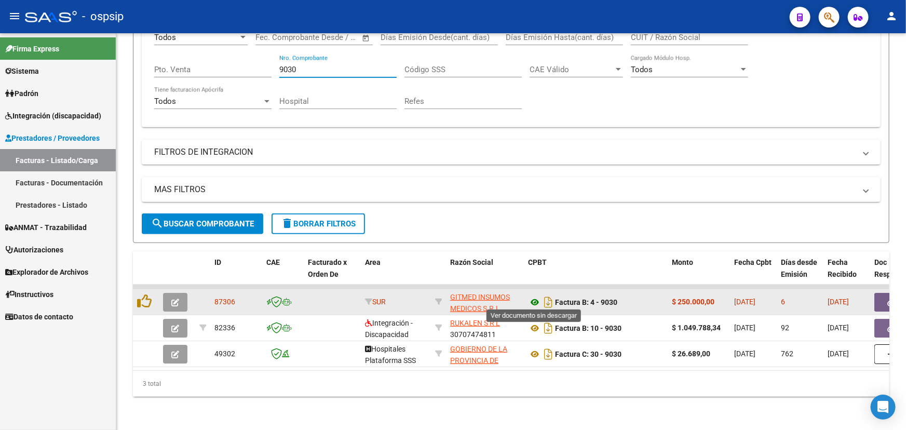
click at [535, 297] on icon at bounding box center [534, 302] width 13 height 12
click at [883, 294] on button "button" at bounding box center [890, 302] width 33 height 19
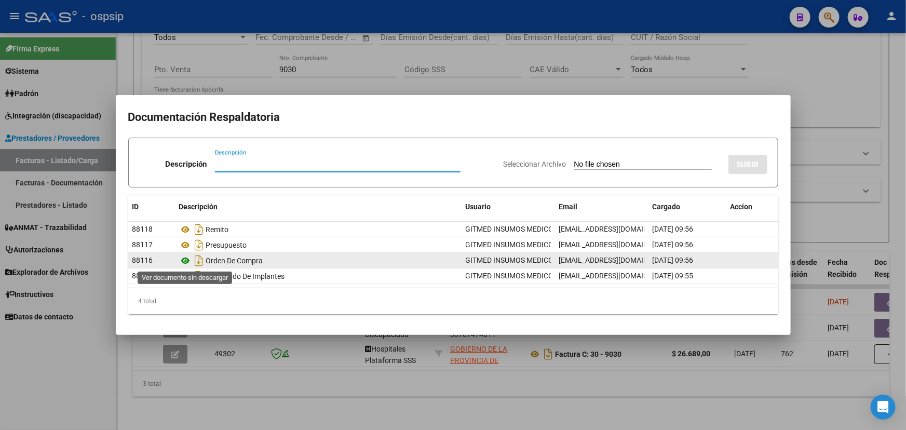
click at [187, 260] on icon at bounding box center [185, 260] width 13 height 12
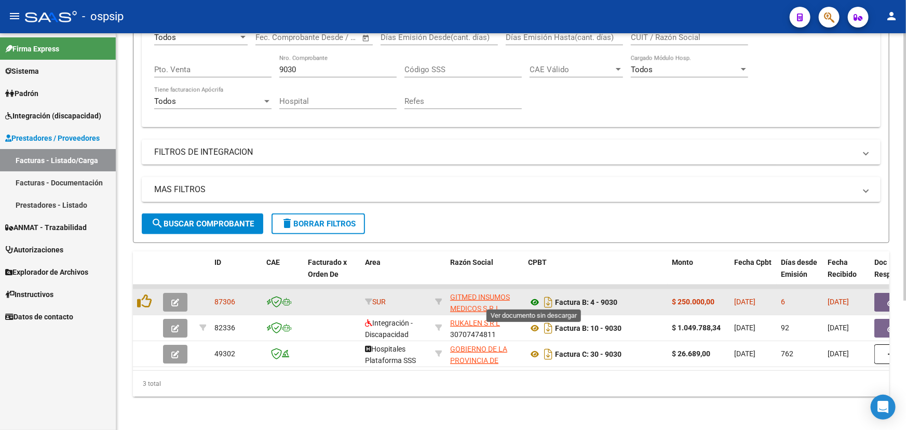
click at [530, 297] on icon at bounding box center [534, 302] width 13 height 12
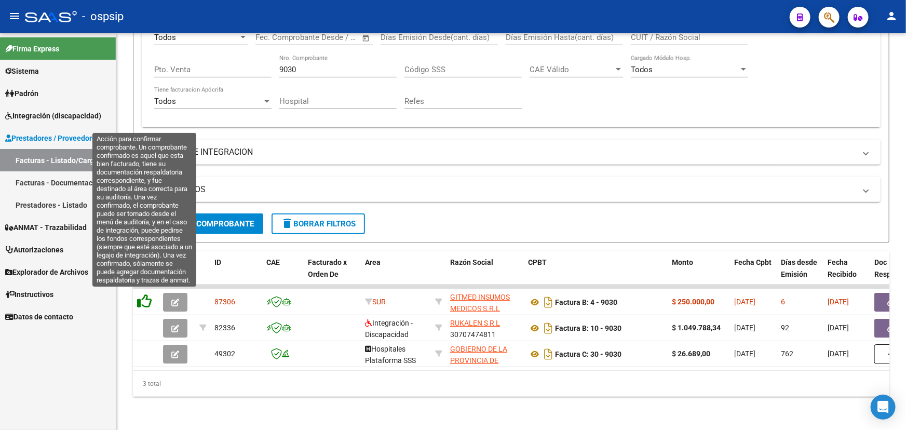
click at [151, 295] on icon at bounding box center [144, 301] width 15 height 15
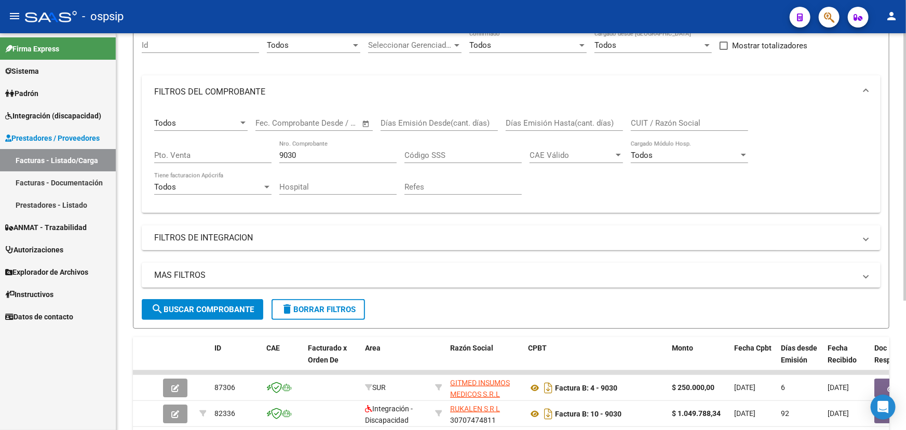
scroll to position [94, 0]
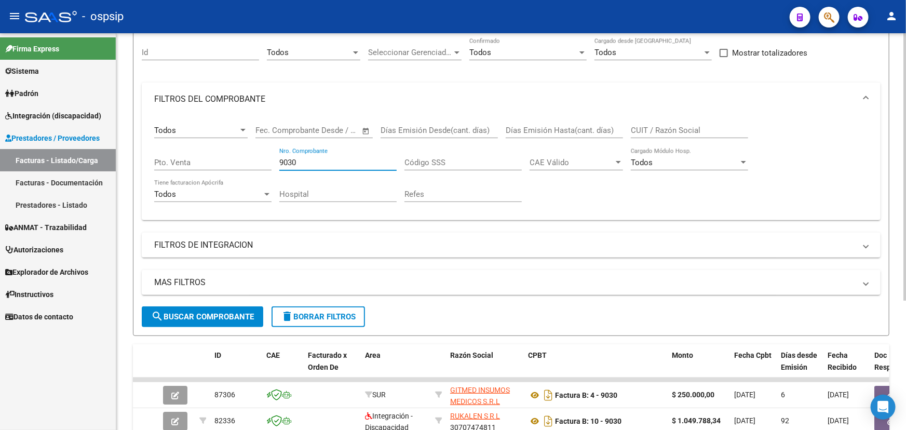
click at [291, 164] on input "9030" at bounding box center [337, 162] width 117 height 9
click at [291, 163] on input "9030" at bounding box center [337, 162] width 117 height 9
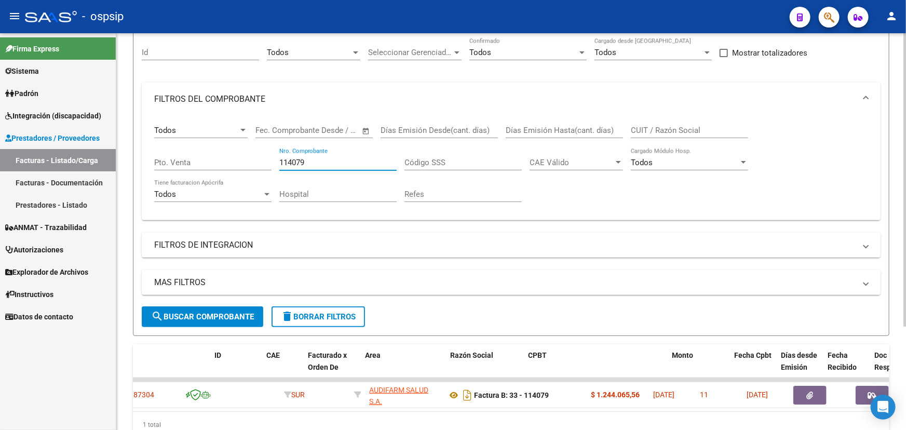
scroll to position [0, 0]
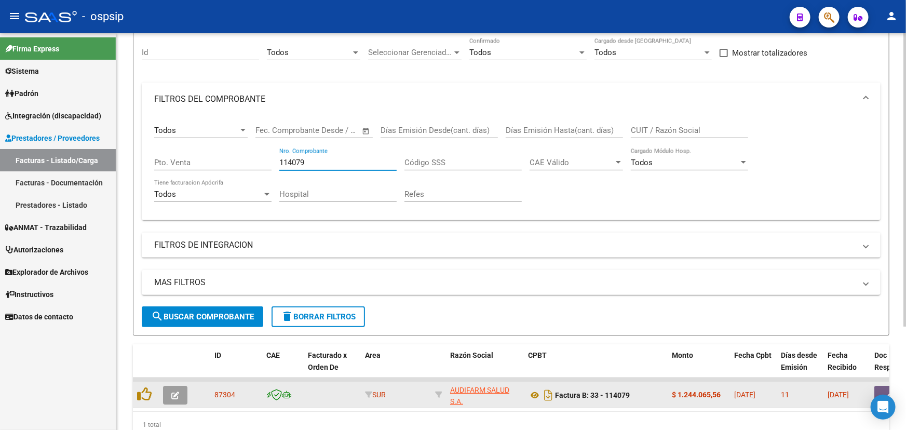
type input "114079"
click at [171, 390] on span "button" at bounding box center [175, 394] width 8 height 9
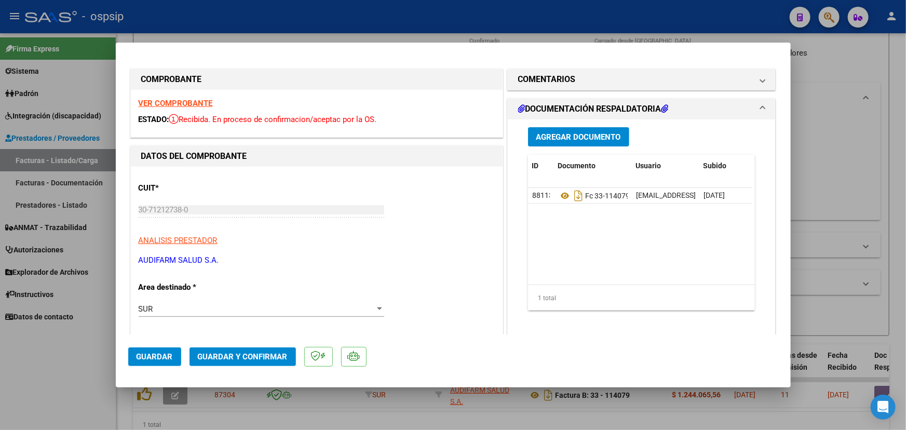
type input "$ 0,00"
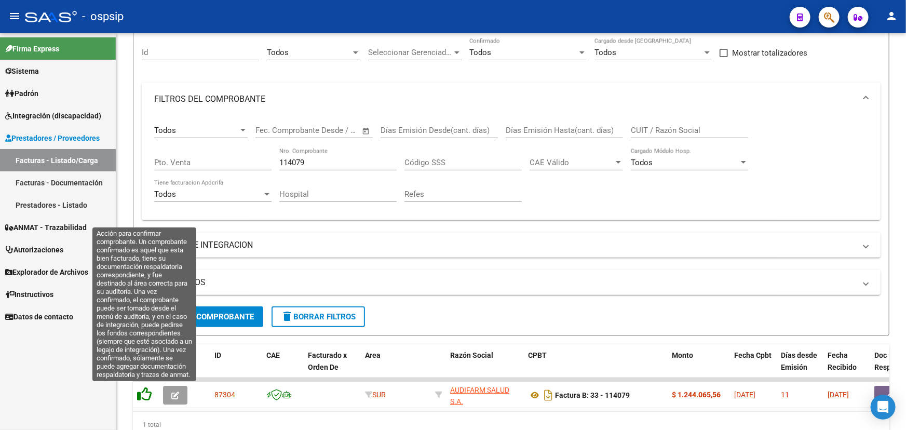
click at [148, 393] on icon at bounding box center [144, 394] width 15 height 15
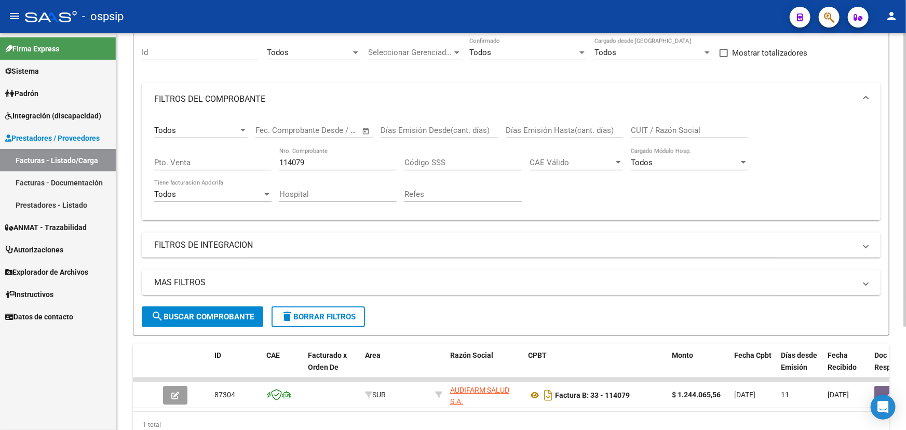
scroll to position [140, 0]
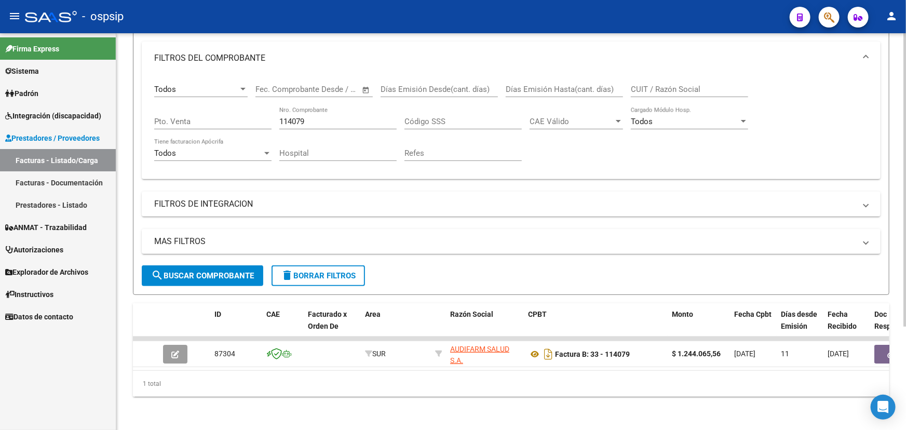
click at [291, 117] on input "114079" at bounding box center [337, 121] width 117 height 9
drag, startPoint x: 291, startPoint y: 115, endPoint x: 905, endPoint y: 0, distance: 624.9
click at [303, 117] on input "114079" at bounding box center [337, 121] width 117 height 9
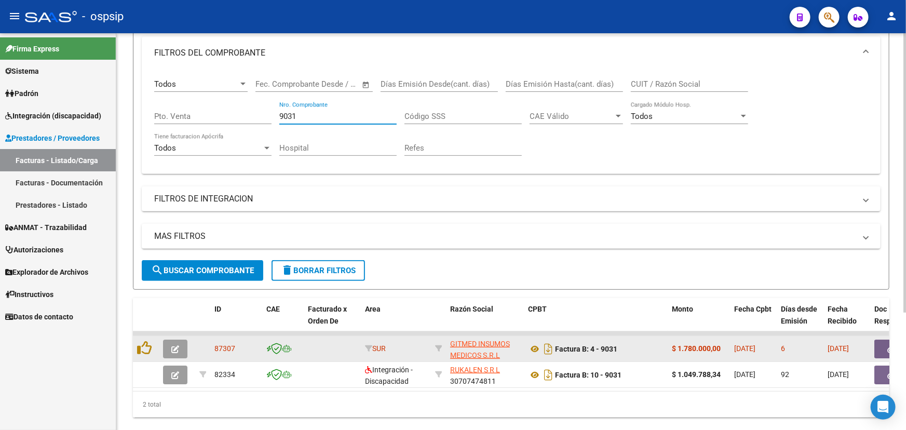
scroll to position [166, 0]
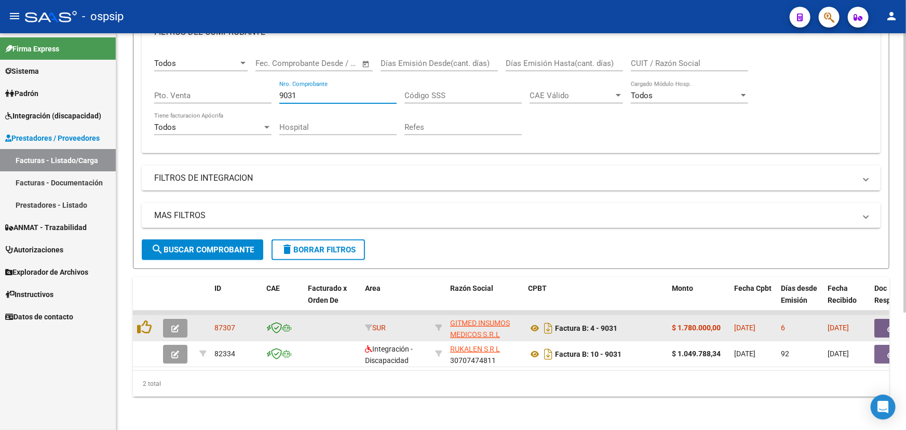
click at [882, 319] on button "button" at bounding box center [890, 328] width 33 height 19
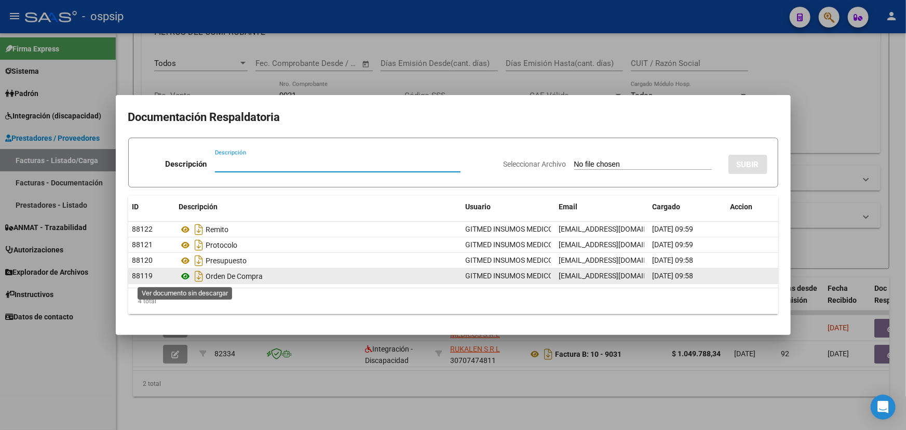
click at [182, 275] on icon at bounding box center [185, 276] width 13 height 12
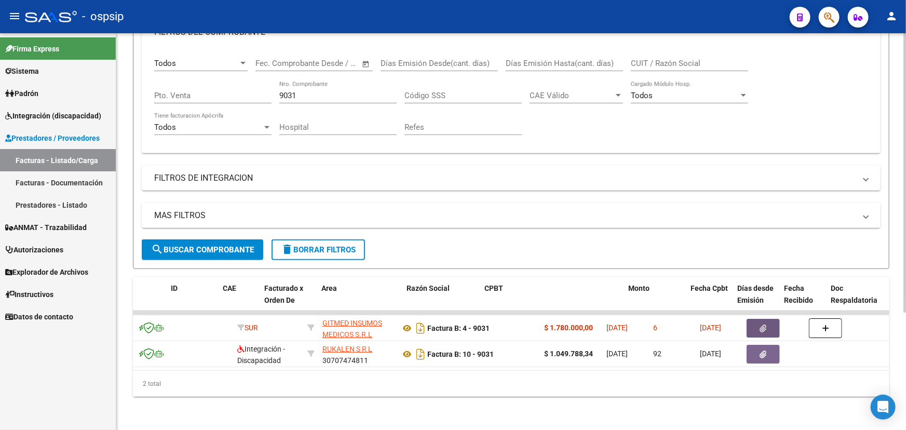
scroll to position [0, 0]
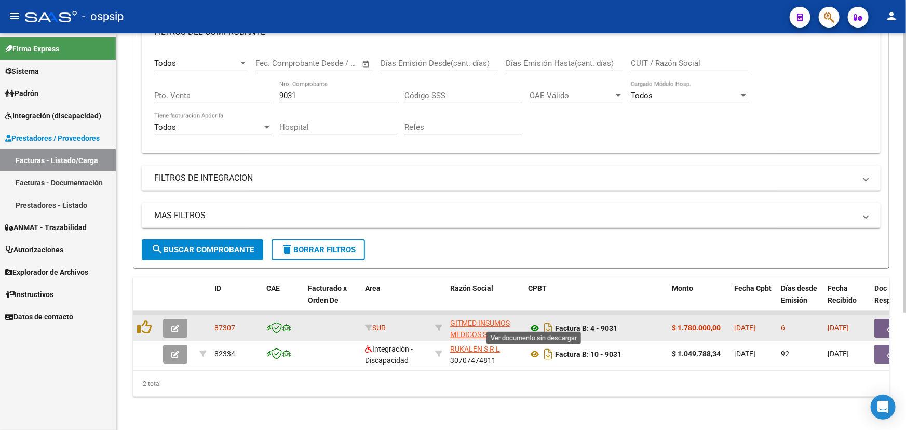
click at [532, 322] on icon at bounding box center [534, 328] width 13 height 12
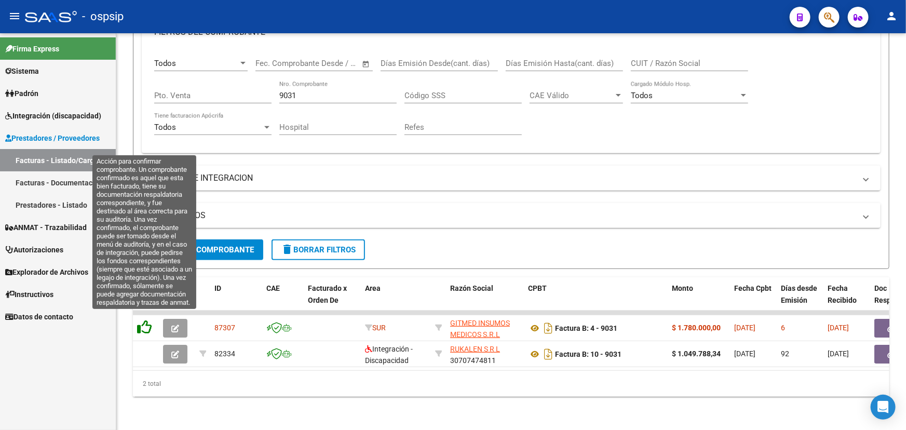
click at [147, 320] on icon at bounding box center [144, 327] width 15 height 15
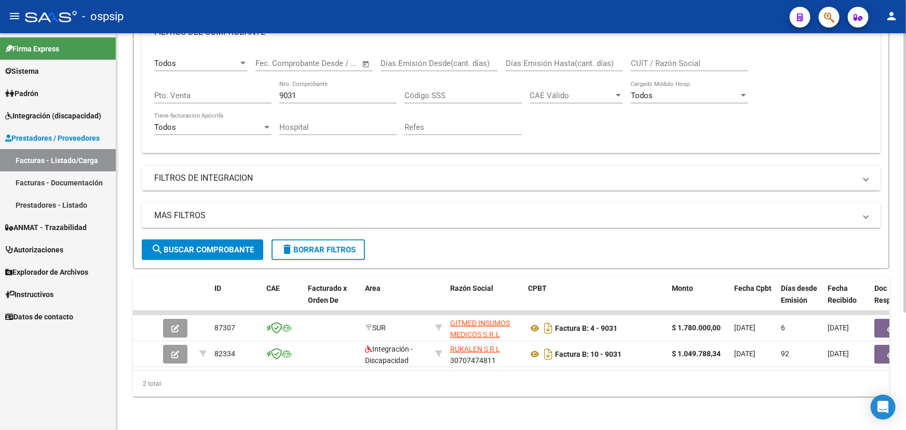
click at [291, 91] on input "9031" at bounding box center [337, 95] width 117 height 9
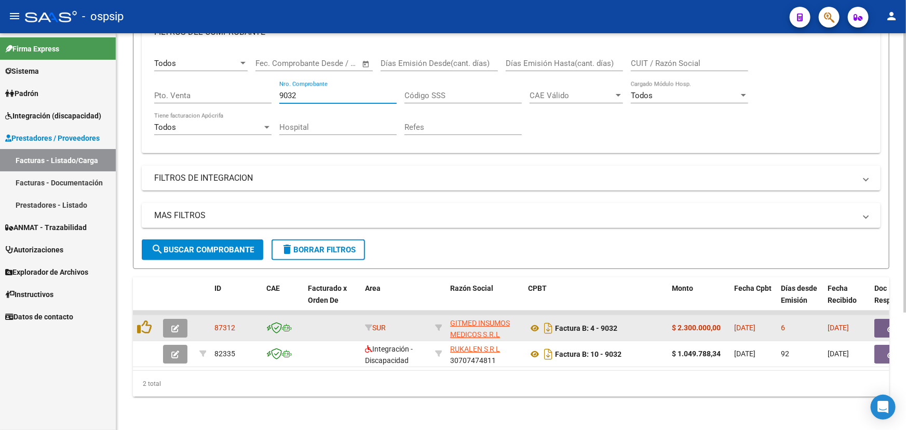
click at [877, 319] on button "button" at bounding box center [890, 328] width 33 height 19
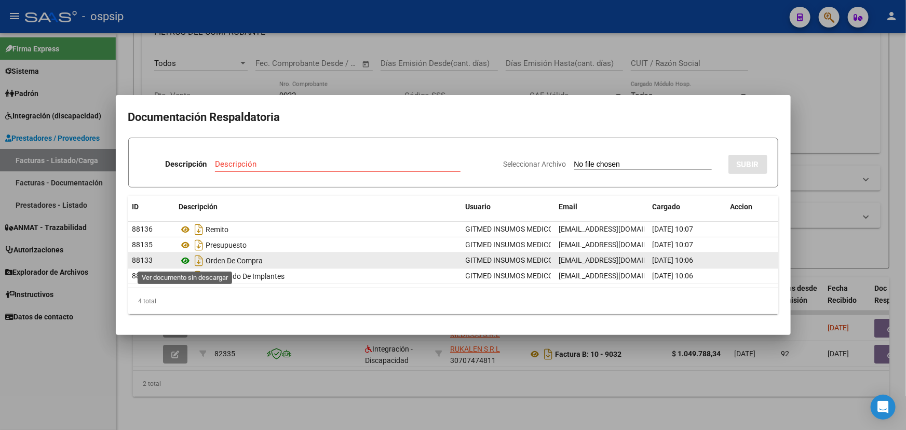
click at [186, 261] on icon at bounding box center [185, 260] width 13 height 12
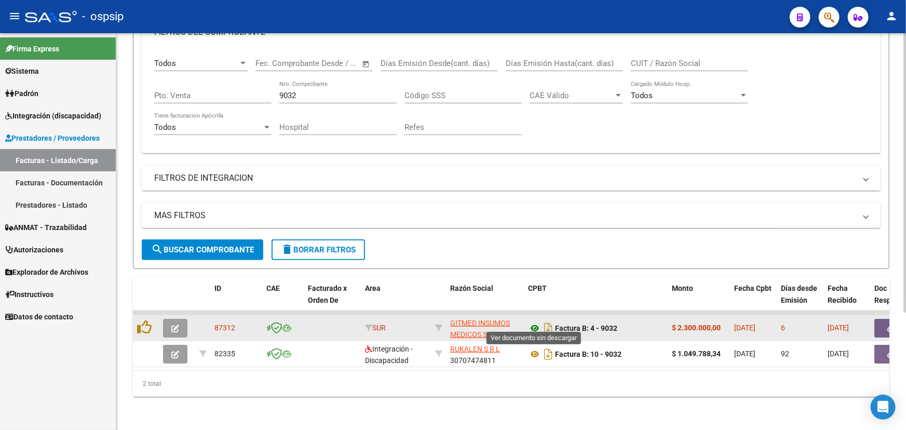
click at [531, 322] on icon at bounding box center [534, 328] width 13 height 12
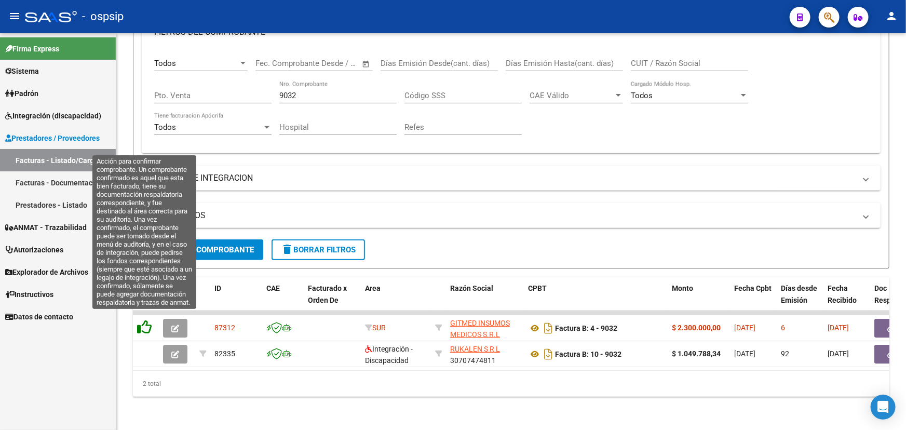
click at [148, 320] on icon at bounding box center [144, 327] width 15 height 15
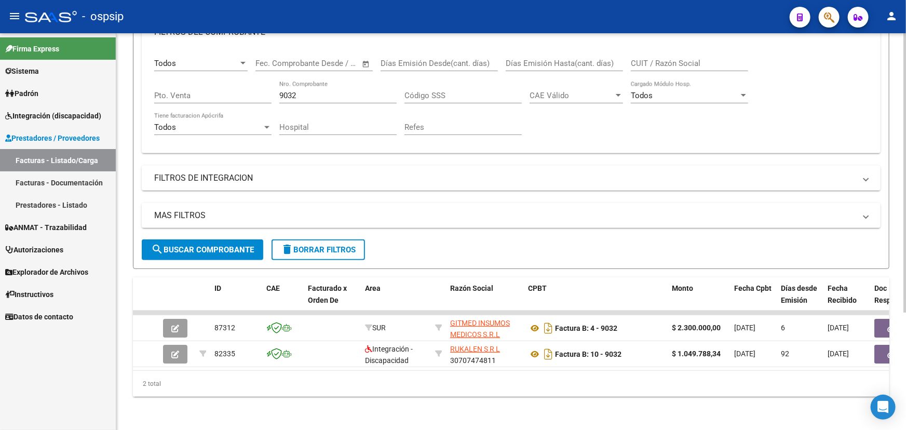
click at [285, 91] on input "9032" at bounding box center [337, 95] width 117 height 9
click at [290, 91] on input "9032" at bounding box center [337, 95] width 117 height 9
drag, startPoint x: 290, startPoint y: 85, endPoint x: 536, endPoint y: 89, distance: 246.1
click at [291, 91] on input "9032" at bounding box center [337, 95] width 117 height 9
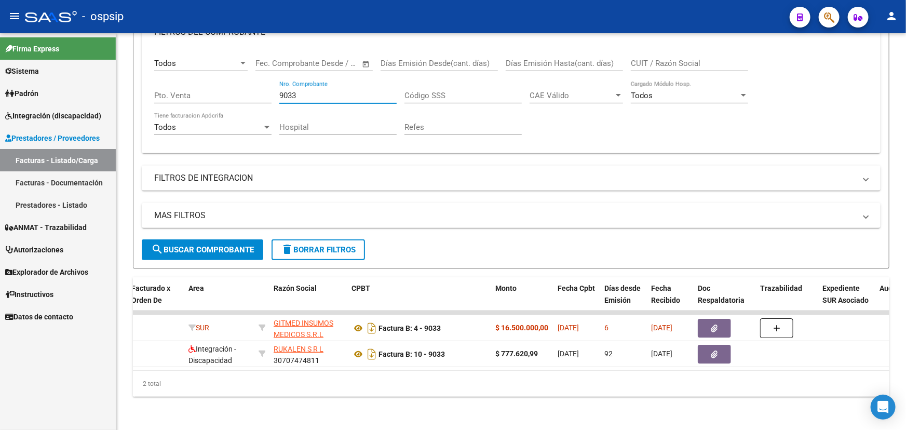
scroll to position [0, 180]
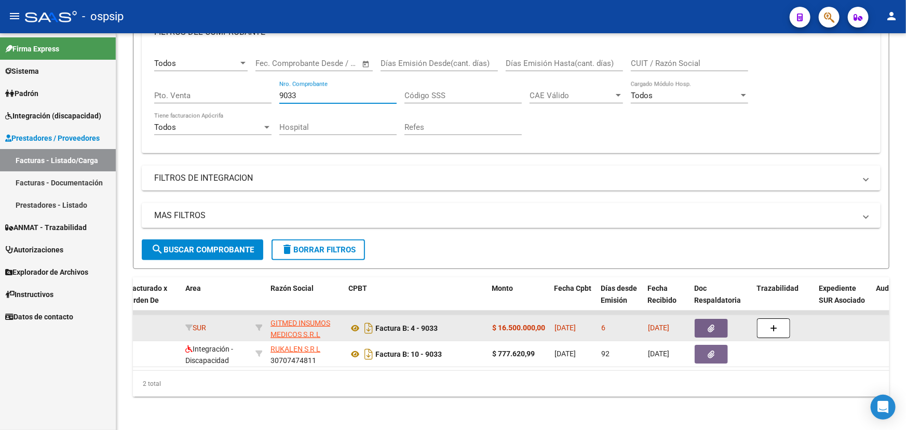
type input "9033"
click at [712, 324] on icon "button" at bounding box center [711, 328] width 7 height 8
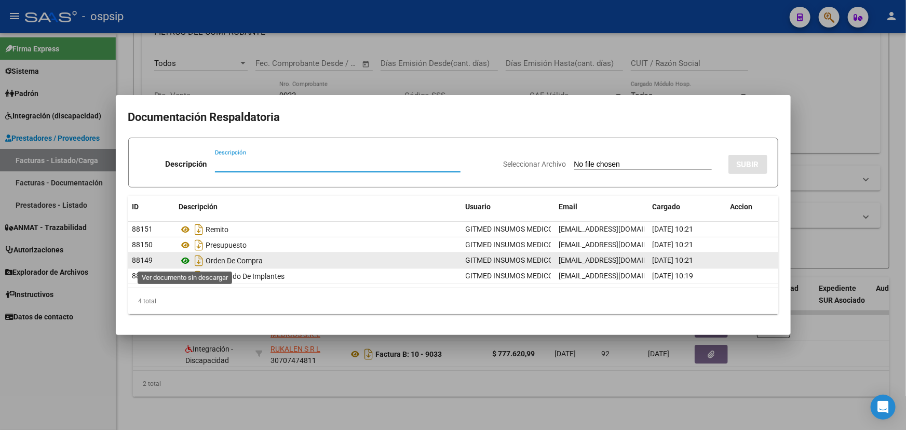
click at [186, 259] on icon at bounding box center [185, 260] width 13 height 12
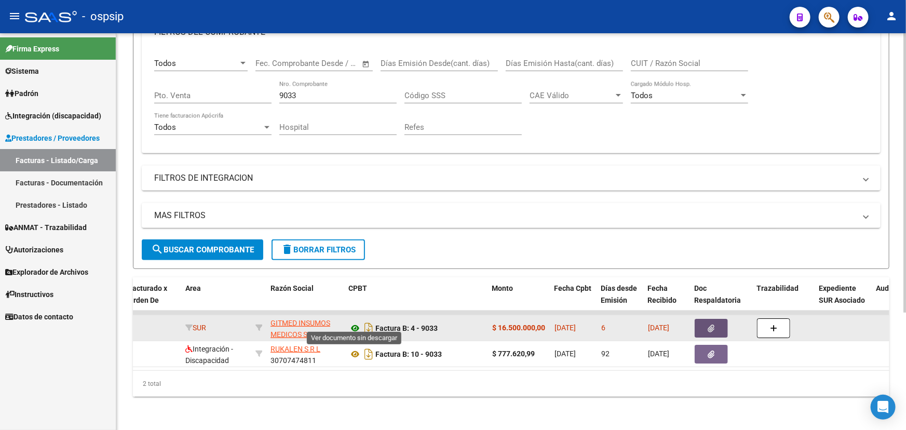
click at [355, 322] on icon at bounding box center [354, 328] width 13 height 12
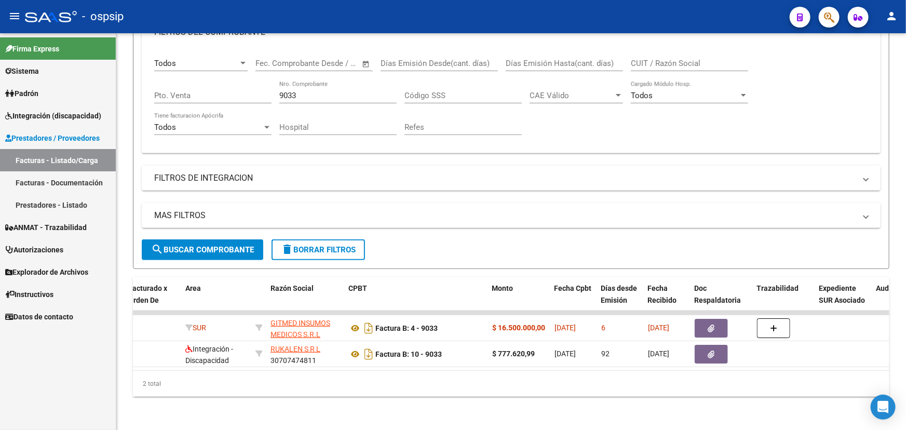
click at [890, 11] on mat-icon "person" at bounding box center [891, 16] width 12 height 12
click at [871, 73] on button "exit_to_app Salir" at bounding box center [870, 68] width 63 height 25
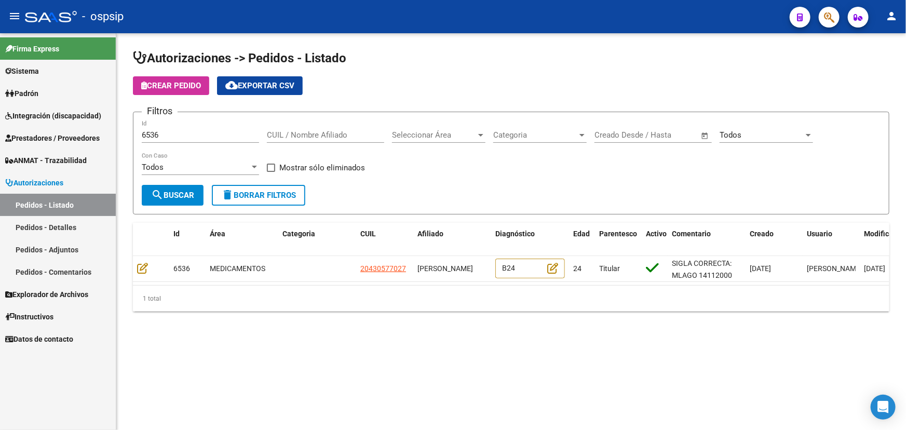
click at [159, 131] on input "6536" at bounding box center [200, 134] width 117 height 9
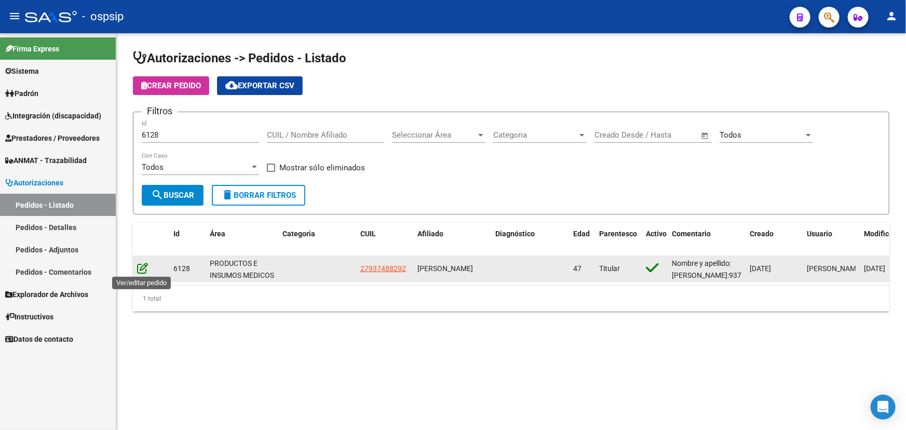
click at [141, 264] on icon at bounding box center [142, 267] width 11 height 11
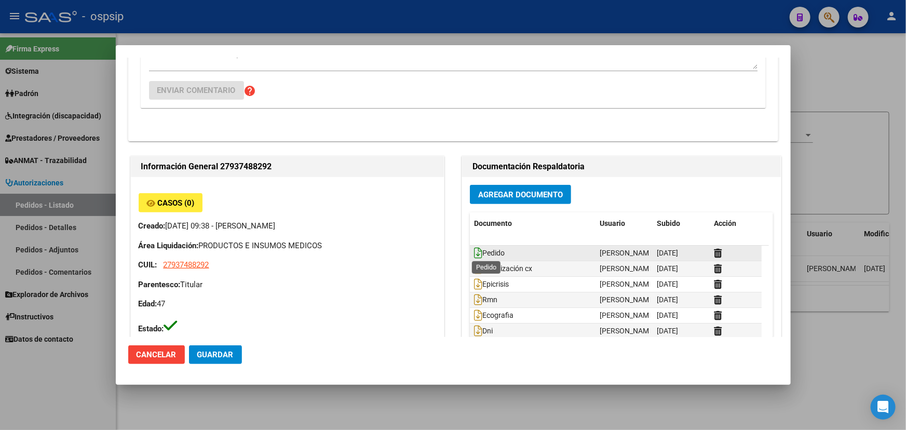
click at [475, 249] on icon at bounding box center [478, 252] width 8 height 11
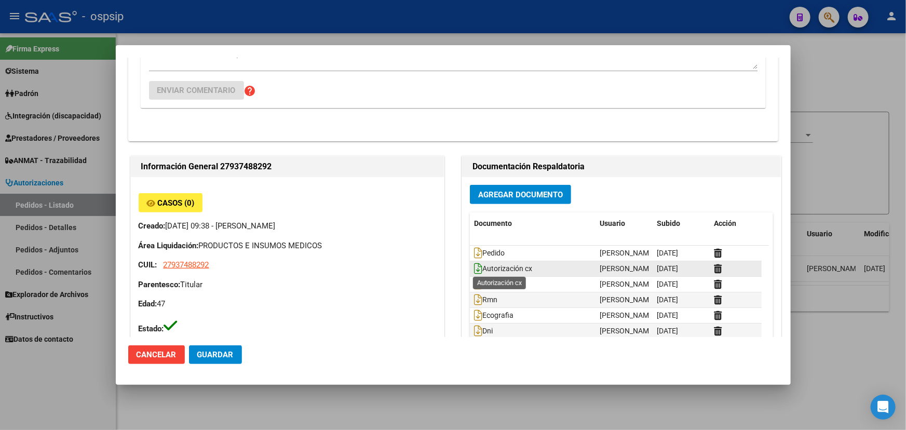
click at [474, 268] on icon at bounding box center [478, 268] width 8 height 11
click at [475, 279] on icon at bounding box center [478, 283] width 8 height 11
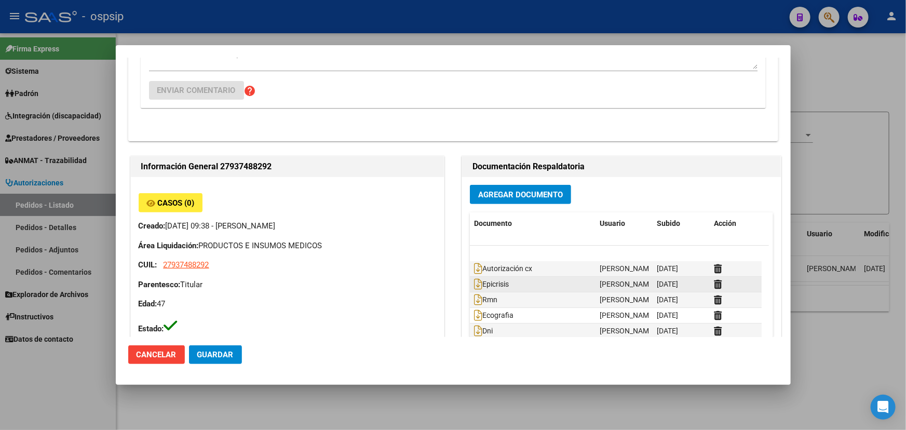
scroll to position [47, 0]
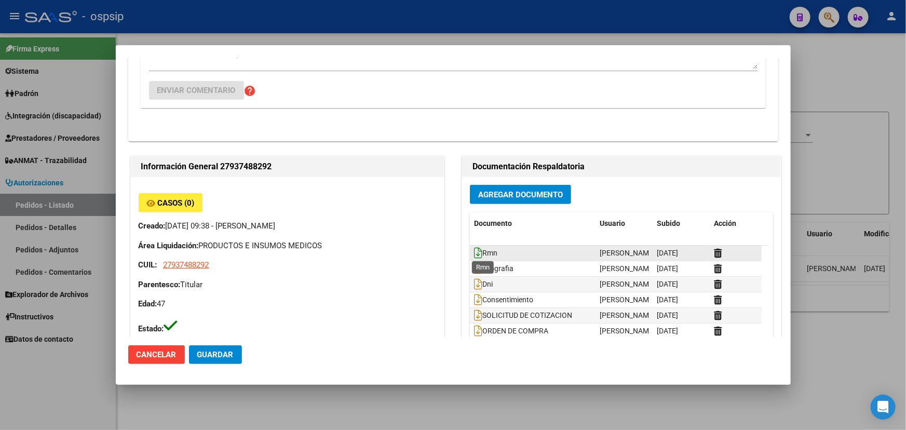
click at [475, 254] on icon at bounding box center [478, 252] width 8 height 11
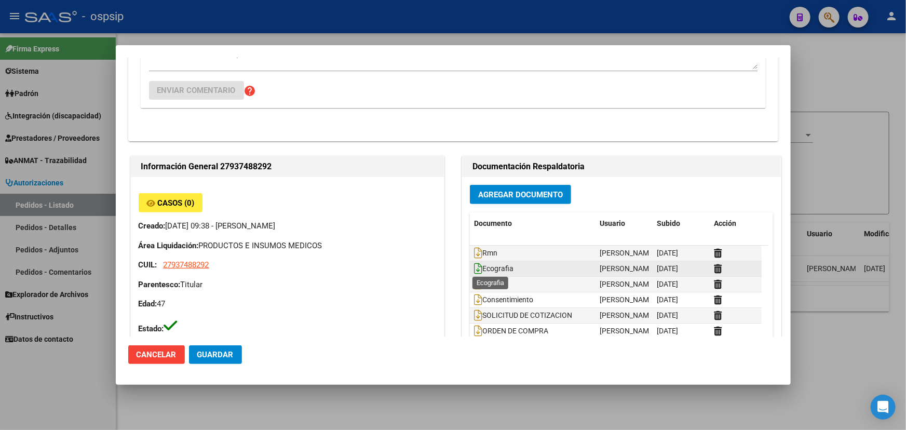
click at [474, 265] on icon at bounding box center [478, 268] width 8 height 11
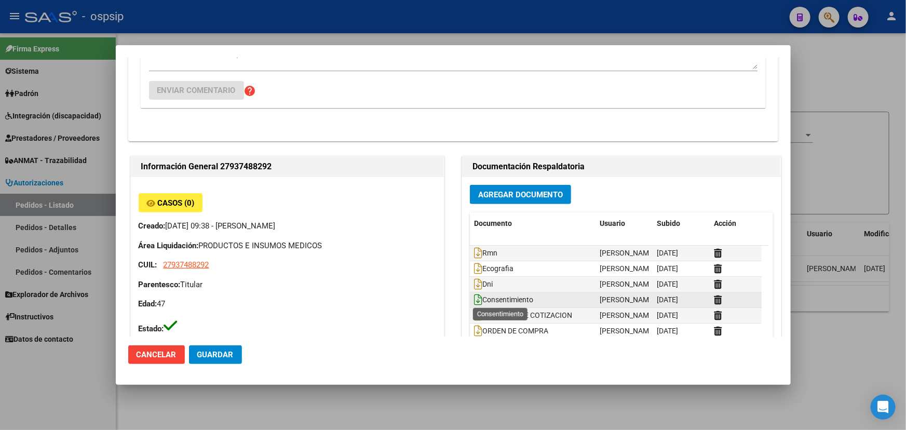
click at [474, 299] on icon at bounding box center [478, 299] width 8 height 11
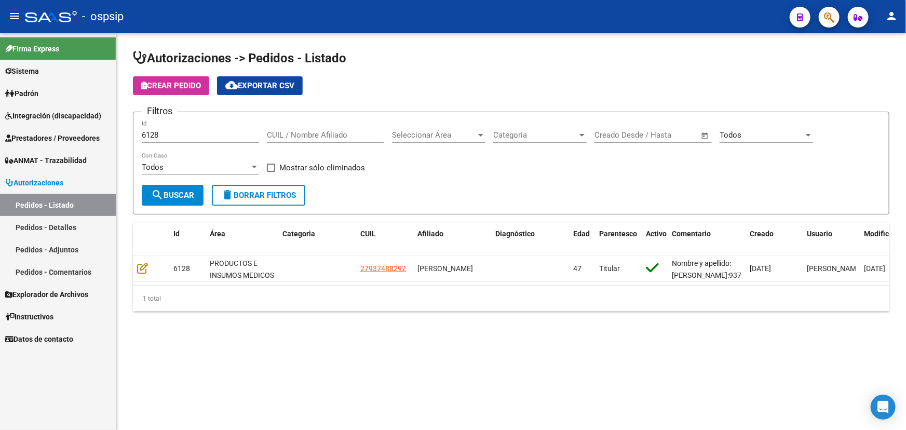
click at [151, 130] on input "6128" at bounding box center [200, 134] width 117 height 9
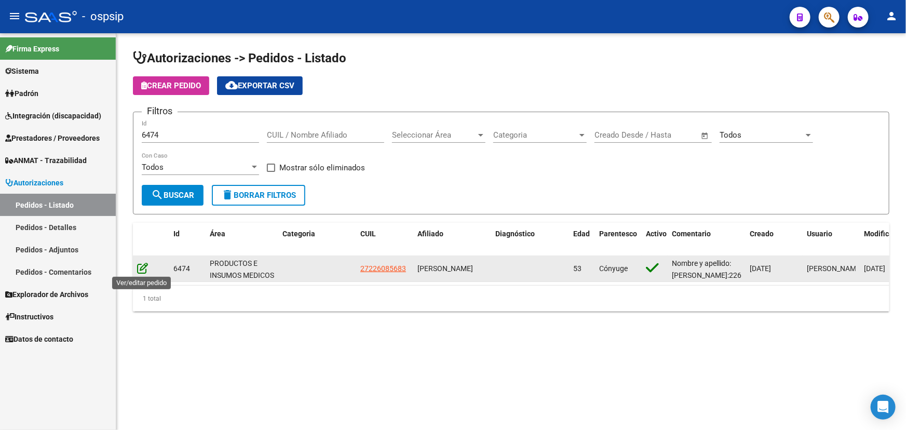
click at [139, 264] on icon at bounding box center [142, 267] width 11 height 11
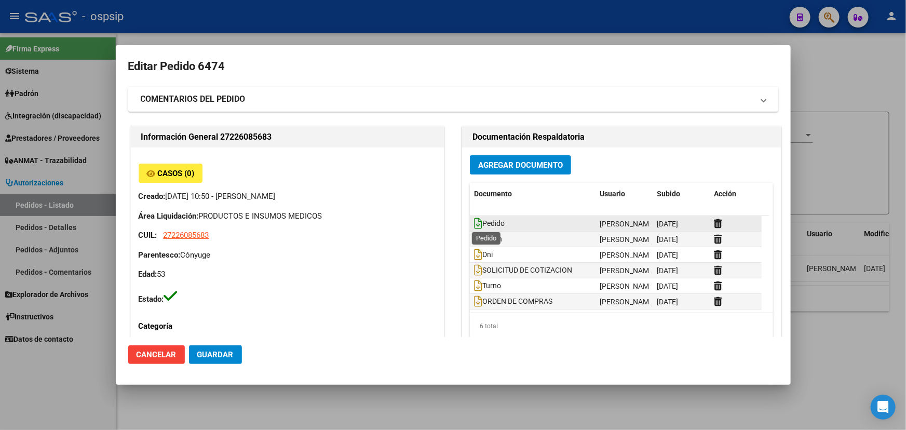
click at [474, 222] on icon at bounding box center [478, 223] width 8 height 11
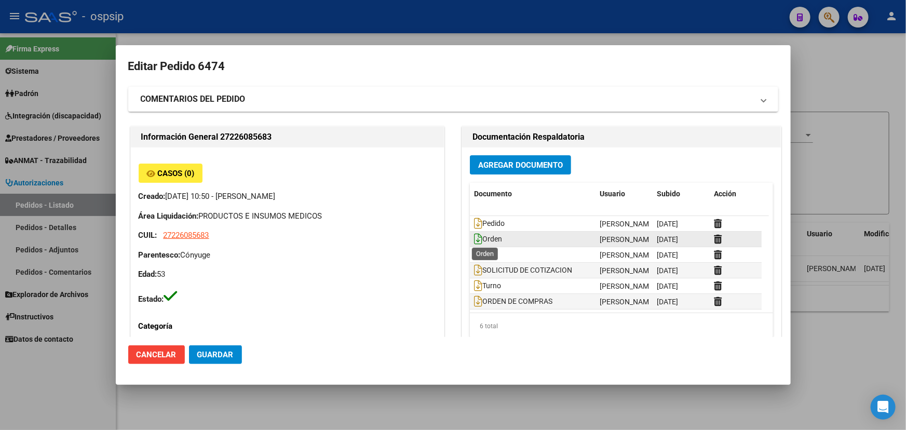
click at [476, 236] on icon at bounding box center [478, 238] width 8 height 11
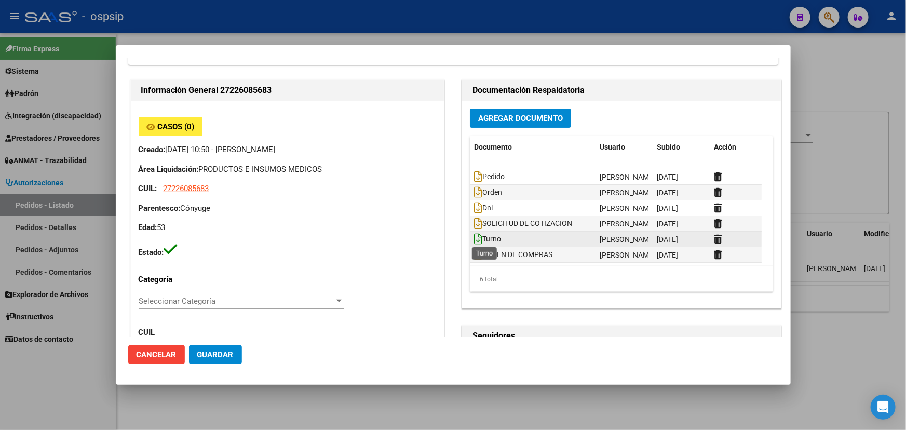
click at [476, 239] on icon at bounding box center [478, 238] width 8 height 11
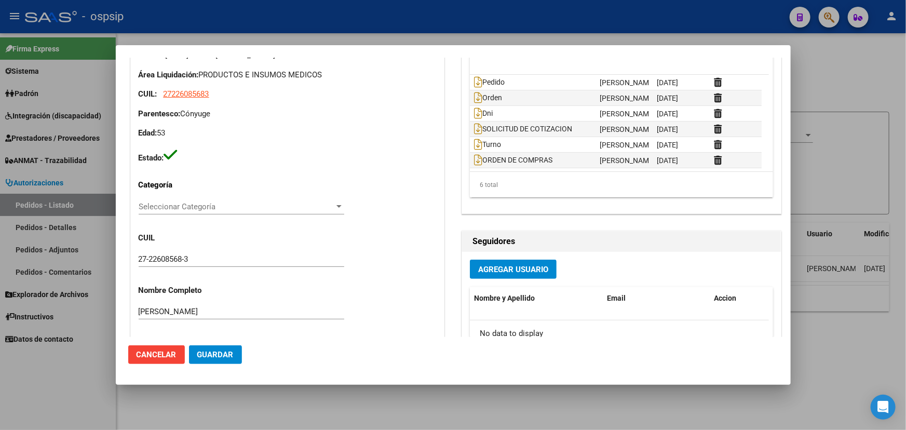
scroll to position [0, 0]
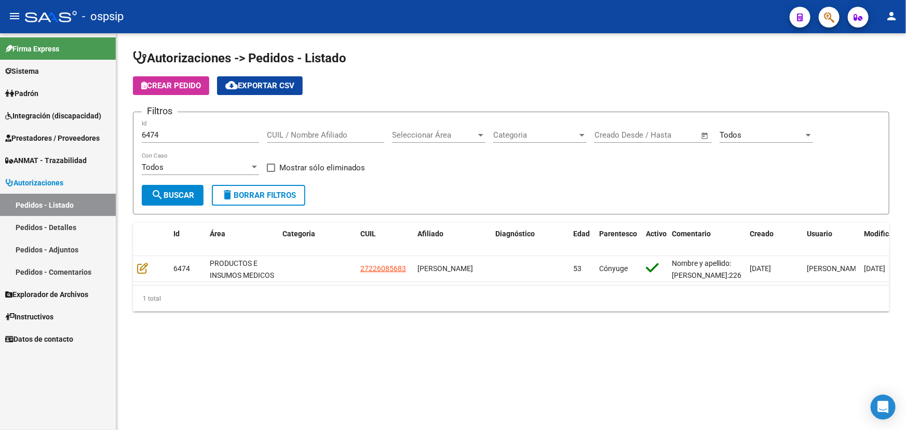
click at [149, 132] on input "6474" at bounding box center [200, 134] width 117 height 9
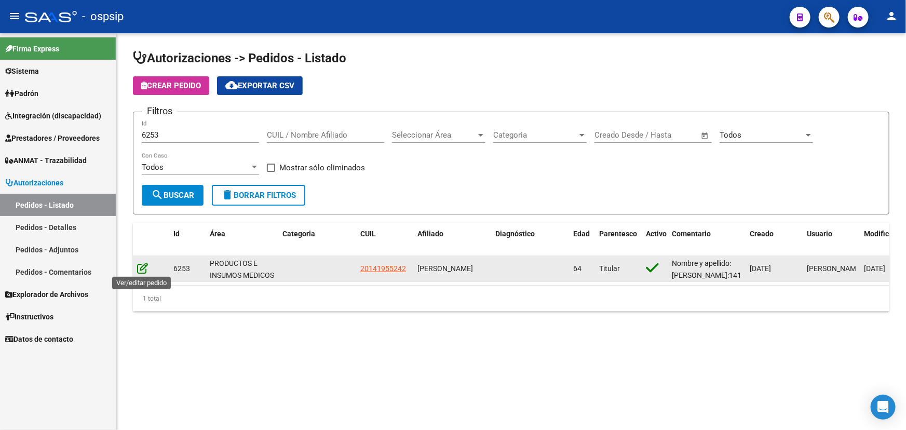
click at [140, 263] on icon at bounding box center [142, 267] width 11 height 11
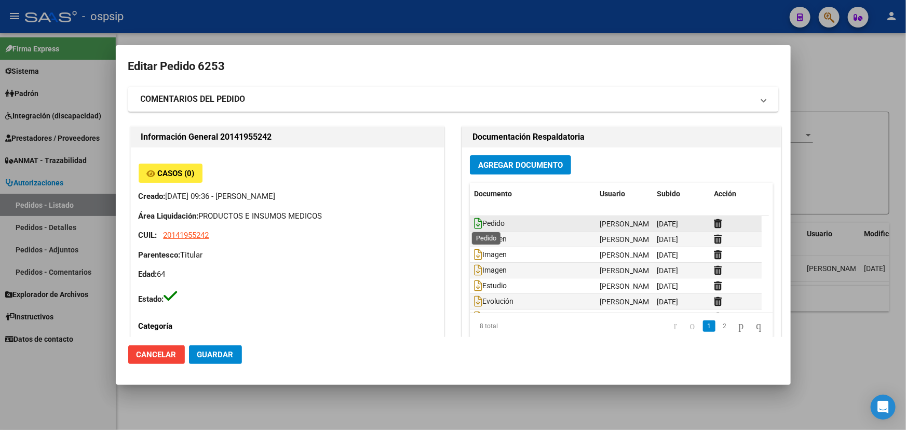
click at [474, 223] on icon at bounding box center [478, 223] width 8 height 11
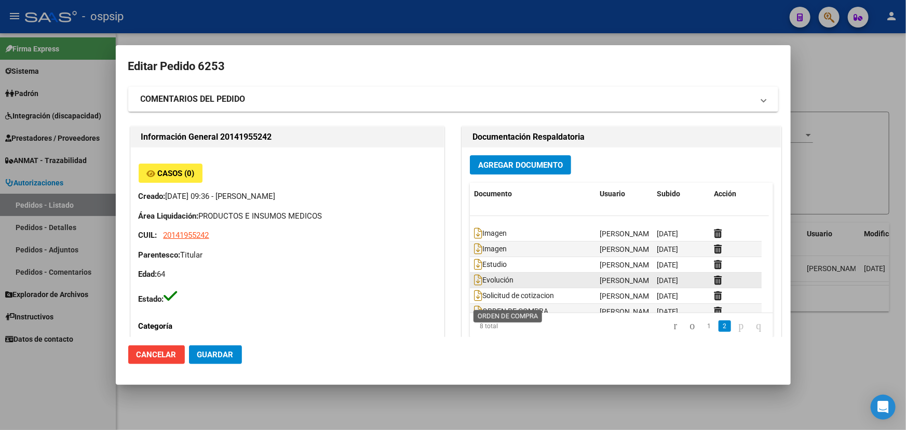
scroll to position [31, 0]
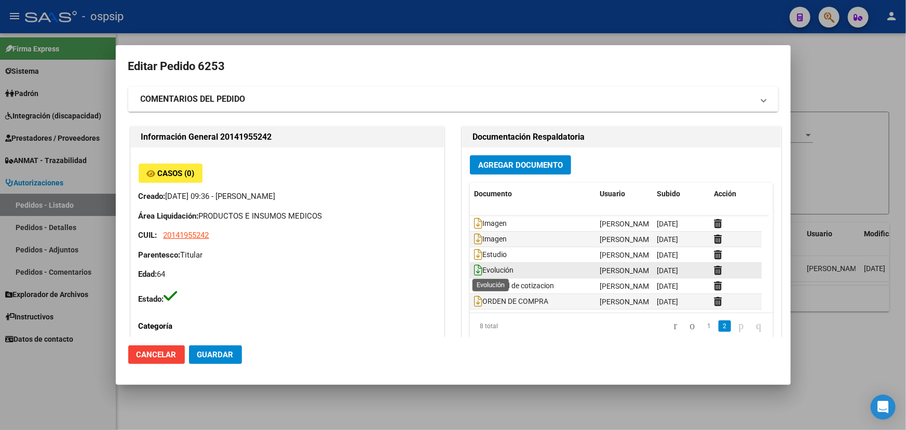
click at [474, 270] on icon at bounding box center [478, 269] width 8 height 11
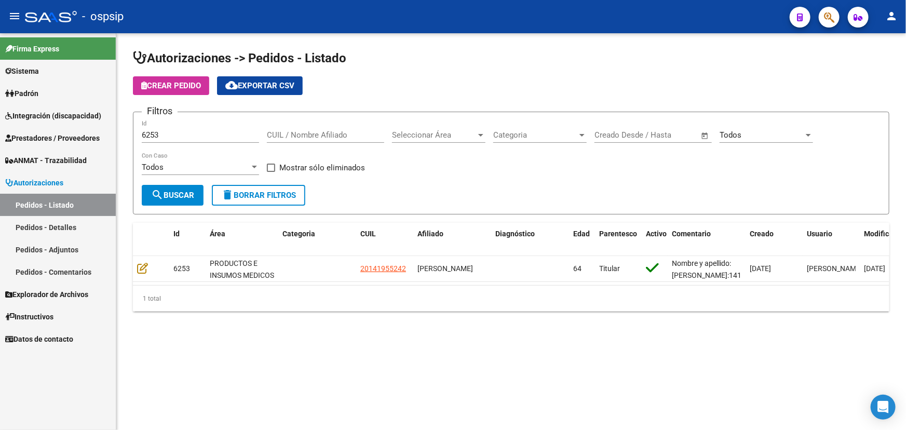
click at [150, 130] on input "6253" at bounding box center [200, 134] width 117 height 9
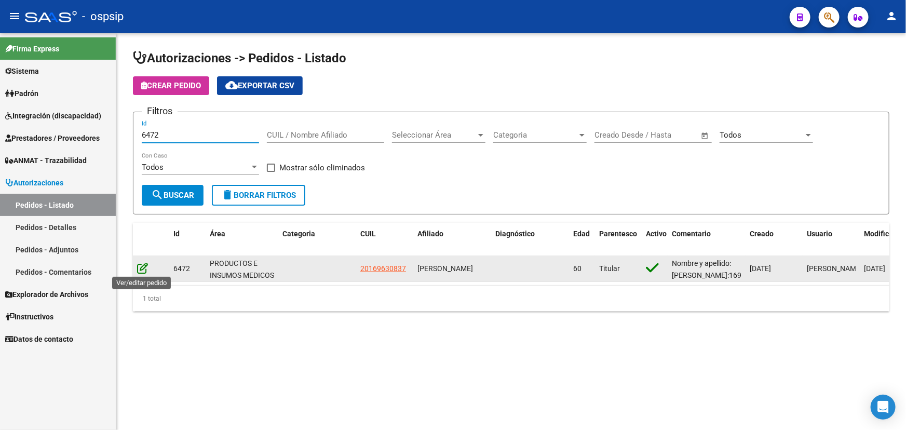
type input "6472"
click at [145, 268] on icon at bounding box center [142, 267] width 11 height 11
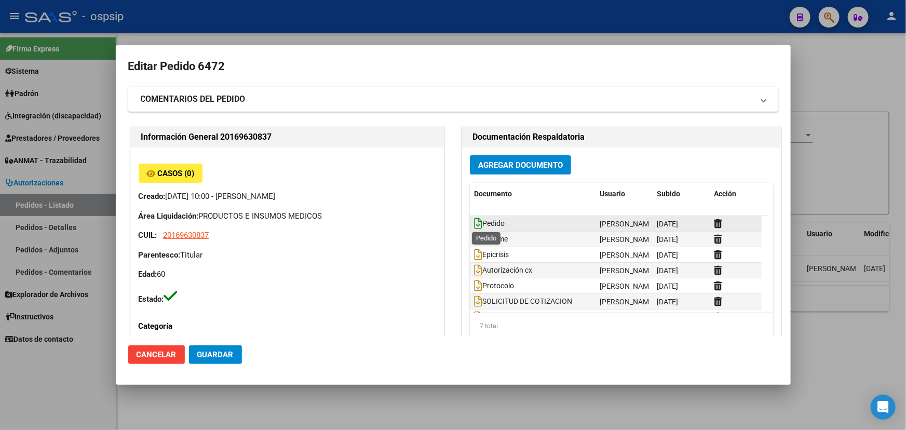
click at [474, 221] on icon at bounding box center [478, 223] width 8 height 11
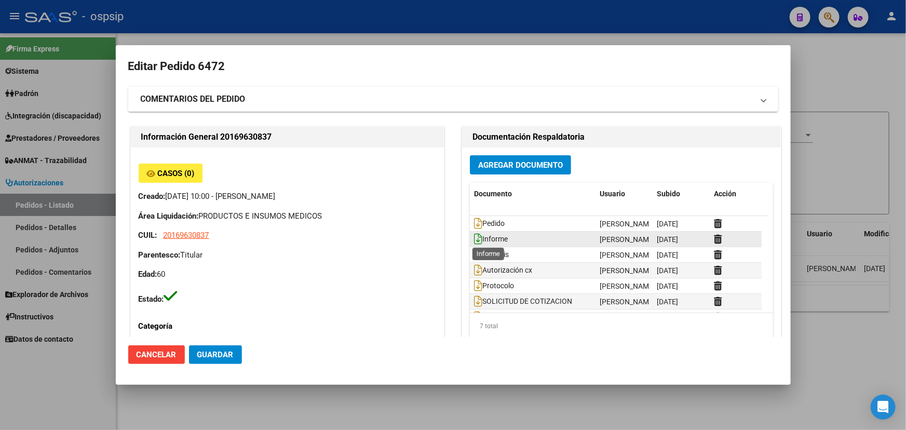
click at [474, 239] on icon at bounding box center [478, 238] width 8 height 11
click at [474, 252] on icon at bounding box center [478, 254] width 8 height 11
click at [478, 267] on span "Autorización cx" at bounding box center [503, 270] width 58 height 8
click at [474, 267] on icon at bounding box center [478, 269] width 8 height 11
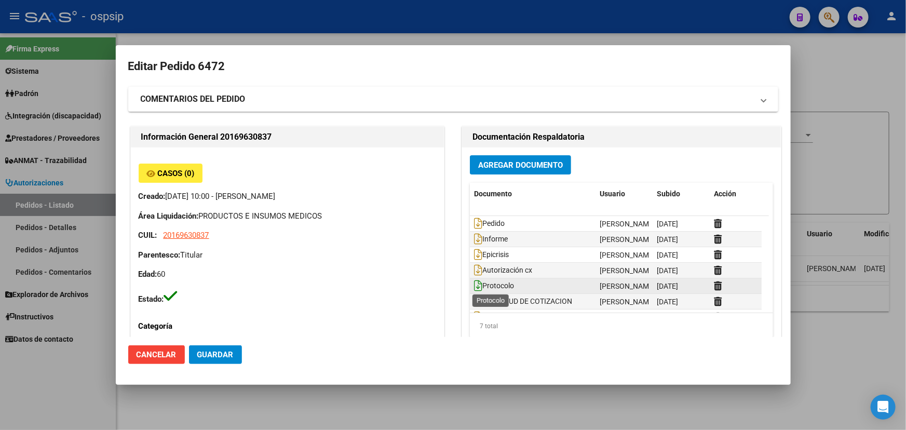
click at [474, 289] on icon at bounding box center [478, 285] width 8 height 11
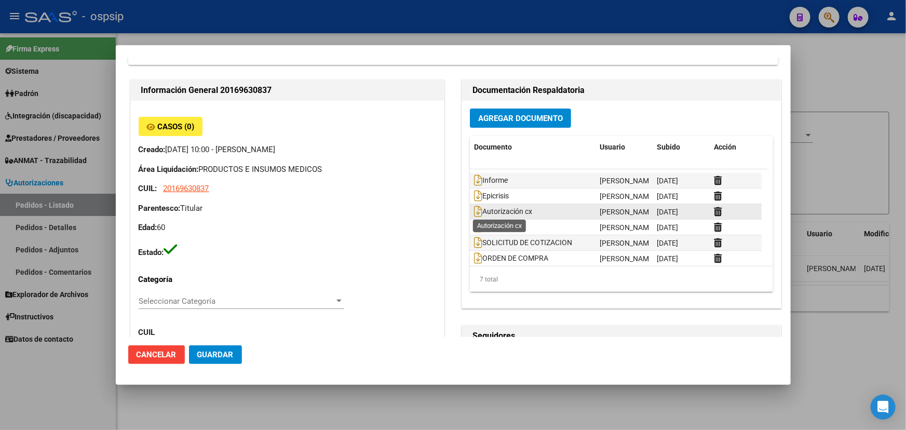
scroll to position [16, 0]
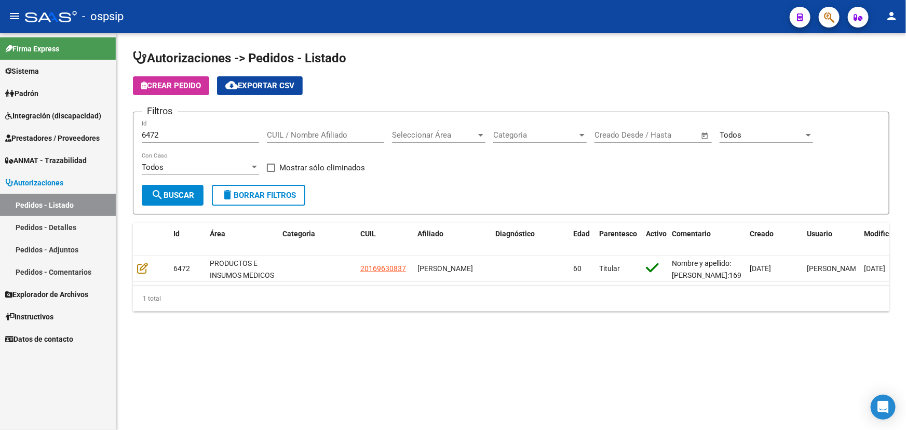
drag, startPoint x: 247, startPoint y: 353, endPoint x: 259, endPoint y: 353, distance: 11.9
click at [247, 353] on mat-sidenav-content "Autorizaciones -> Pedidos - Listado Crear Pedido cloud_download Exportar CSV Fi…" at bounding box center [511, 231] width 790 height 397
click at [899, 15] on button "person" at bounding box center [891, 16] width 21 height 21
click at [874, 69] on button "exit_to_app Salir" at bounding box center [870, 68] width 63 height 25
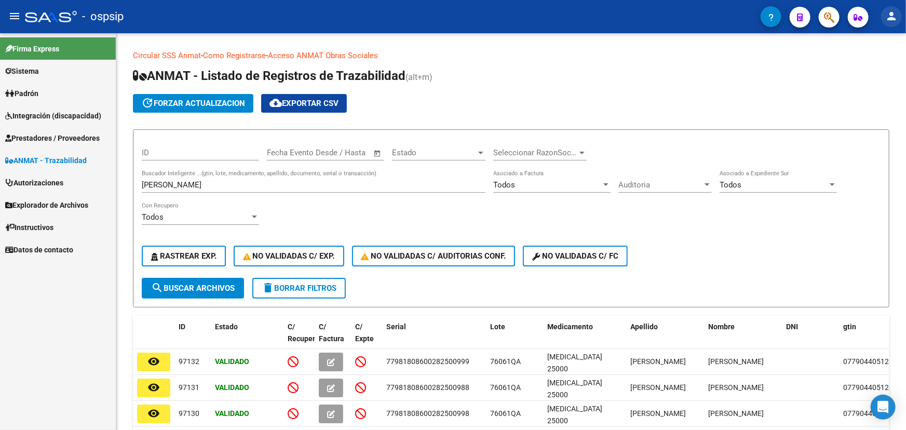
click at [898, 11] on mat-icon "person" at bounding box center [891, 16] width 12 height 12
click at [869, 67] on button "exit_to_app Salir" at bounding box center [870, 68] width 63 height 25
